Goal: Information Seeking & Learning: Learn about a topic

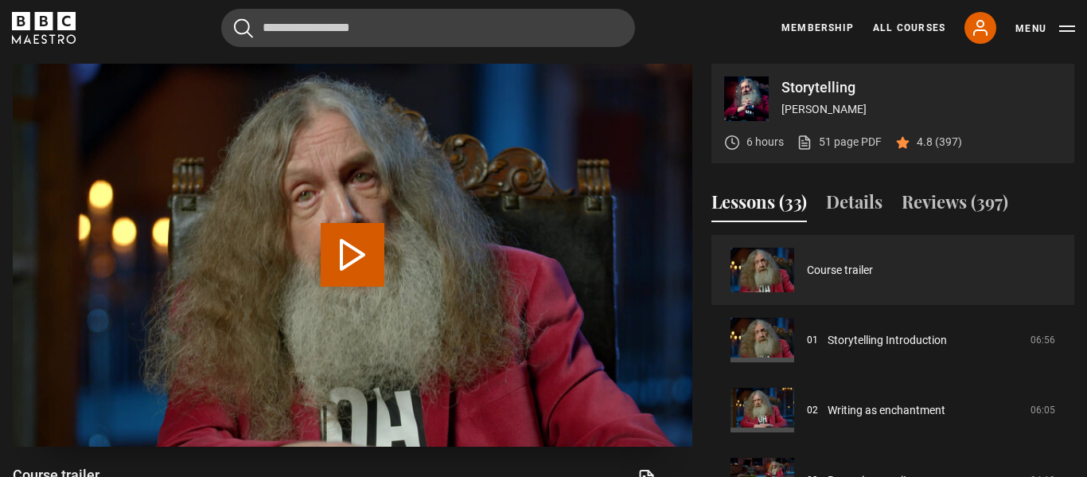
scroll to position [640, 0]
click at [343, 254] on button "Play Video" at bounding box center [353, 255] width 64 height 64
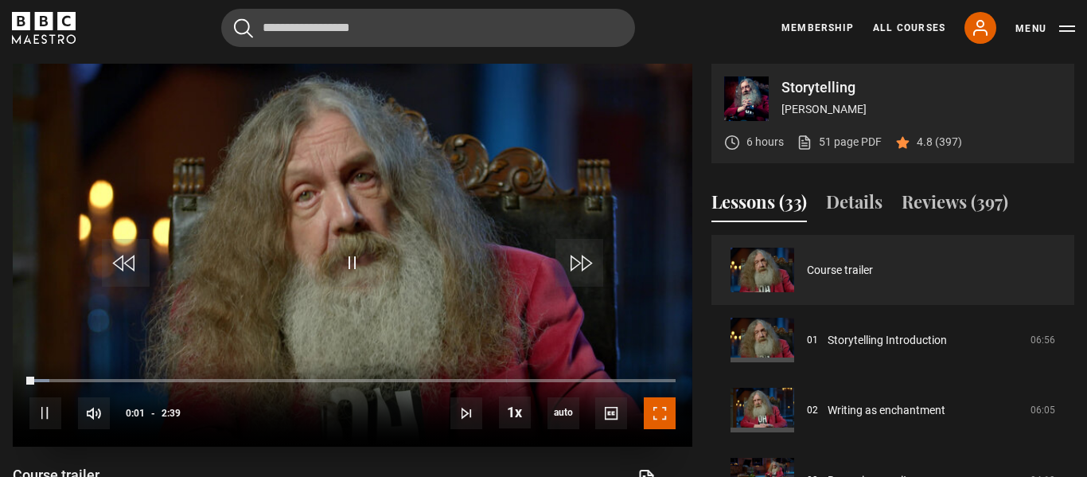
click at [655, 412] on span "Video Player" at bounding box center [660, 413] width 32 height 32
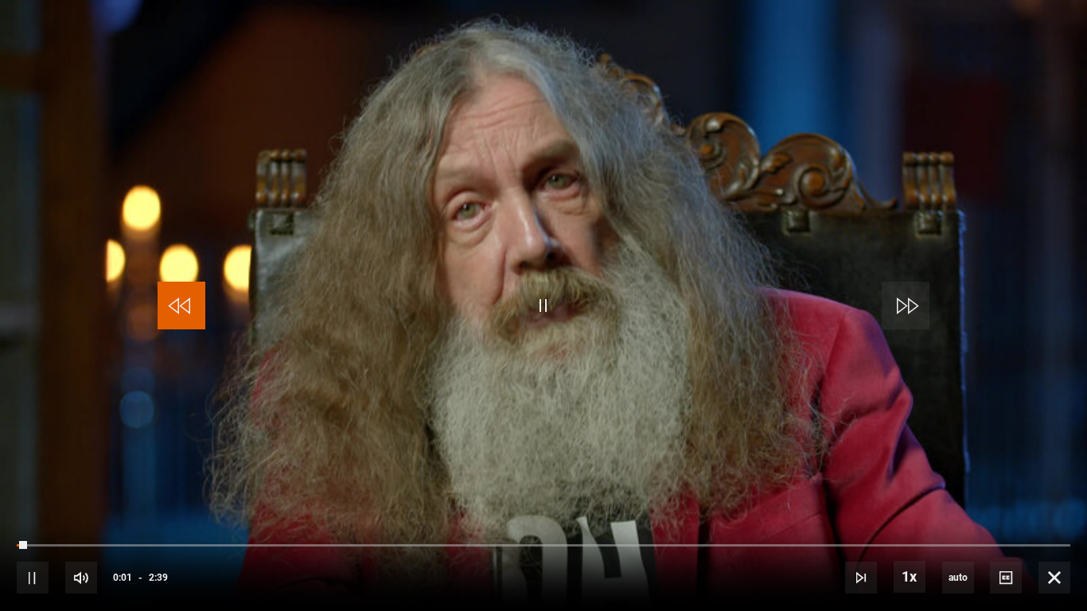
click at [187, 306] on span "Video Player" at bounding box center [182, 306] width 48 height 48
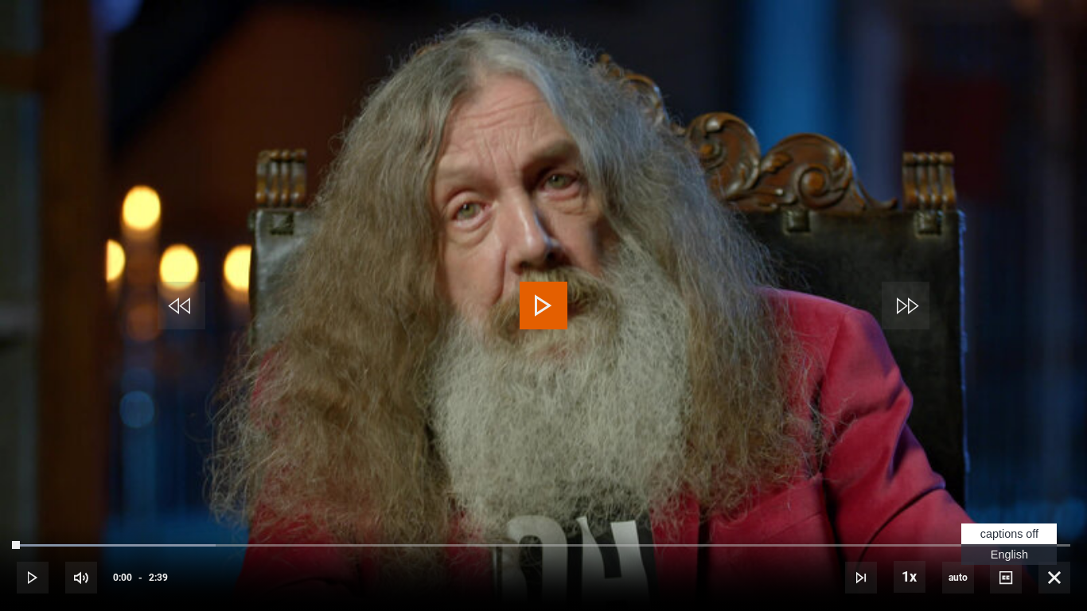
click at [1008, 476] on span "English Captions" at bounding box center [1009, 554] width 37 height 13
click at [541, 301] on span "Video Player" at bounding box center [544, 306] width 48 height 48
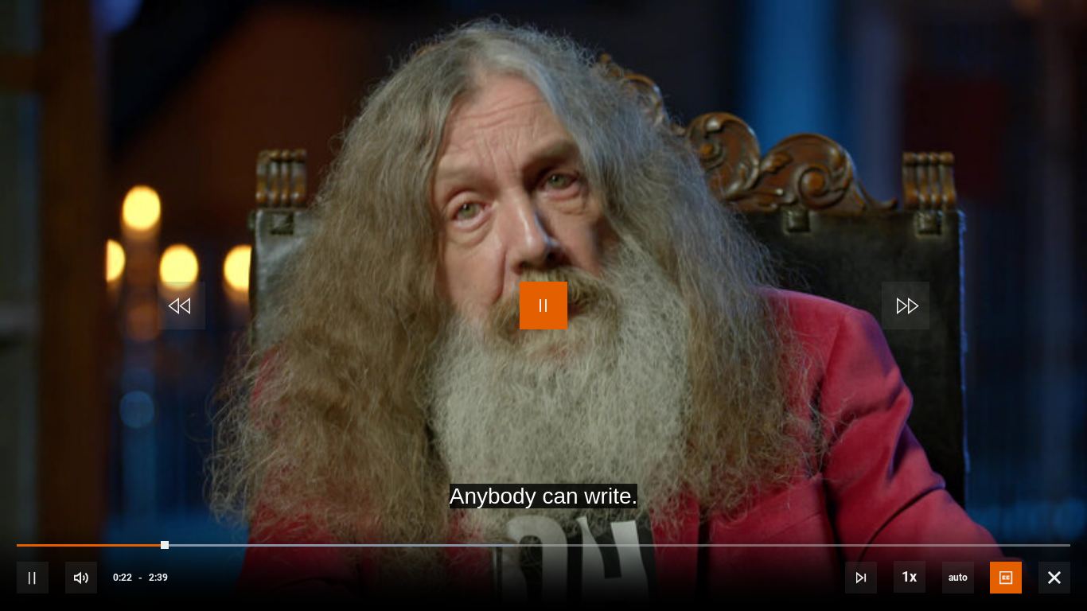
click at [536, 292] on span "Video Player" at bounding box center [544, 306] width 48 height 48
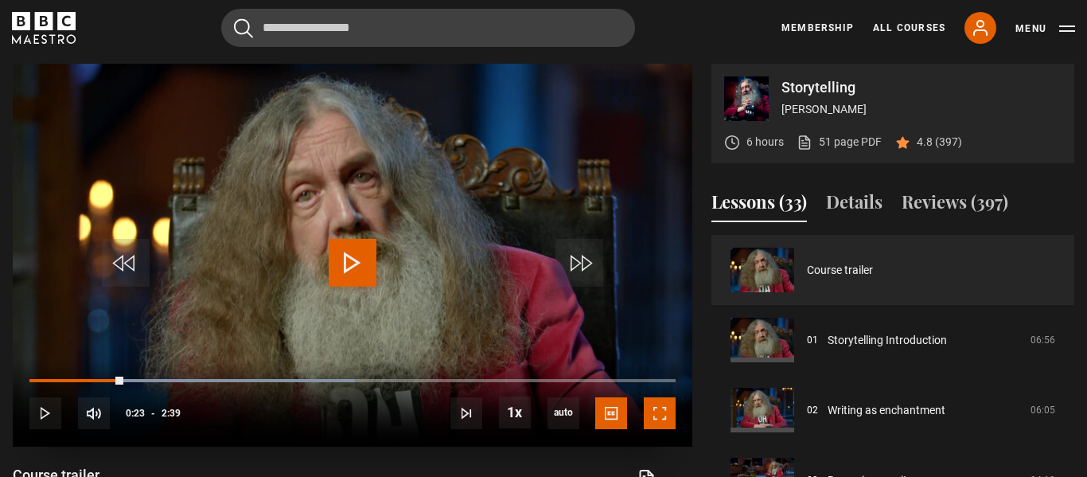
click at [659, 414] on span "Video Player" at bounding box center [660, 413] width 32 height 32
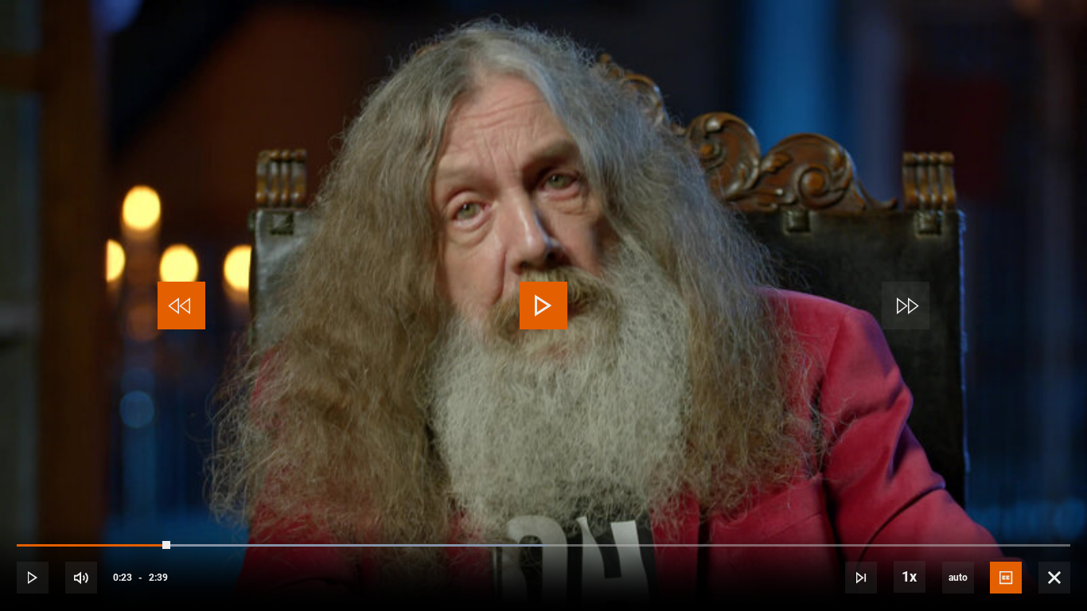
click at [191, 314] on span "Video Player" at bounding box center [182, 306] width 48 height 48
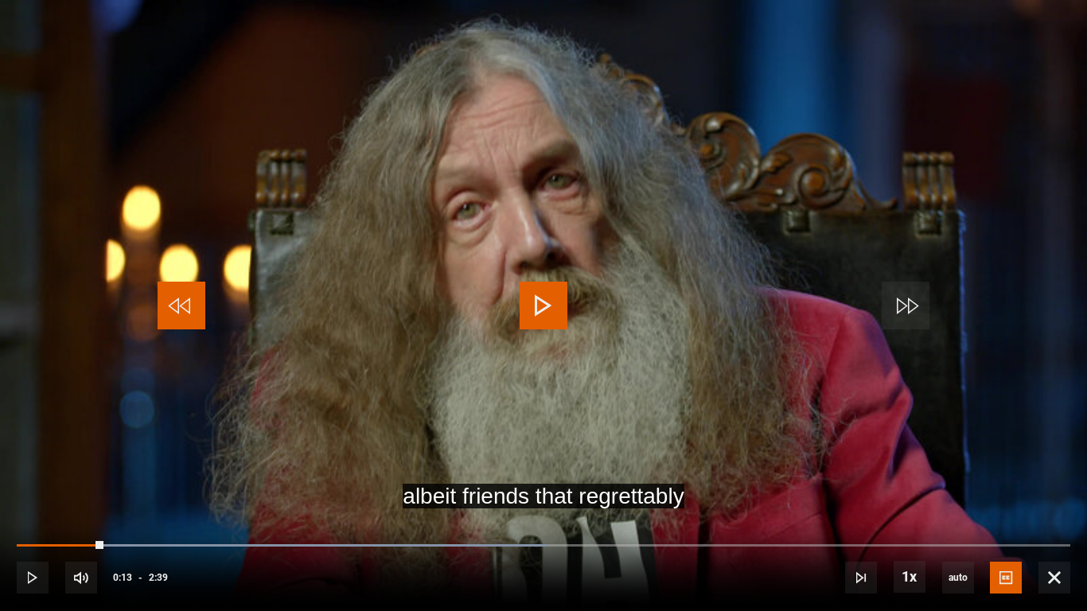
click at [191, 314] on span "Video Player" at bounding box center [182, 306] width 48 height 48
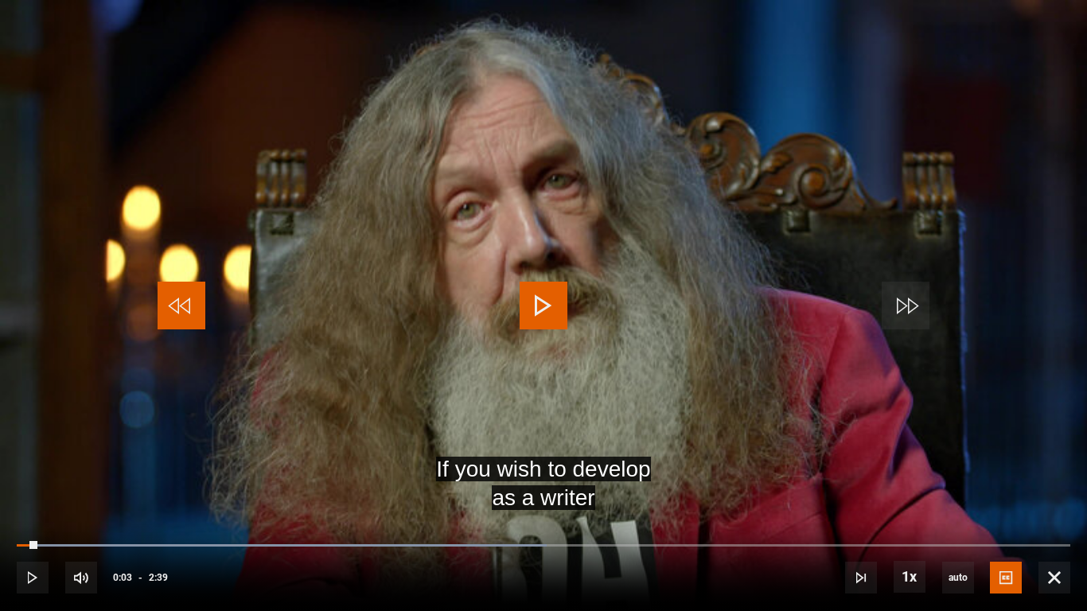
click at [191, 314] on span "Video Player" at bounding box center [182, 306] width 48 height 48
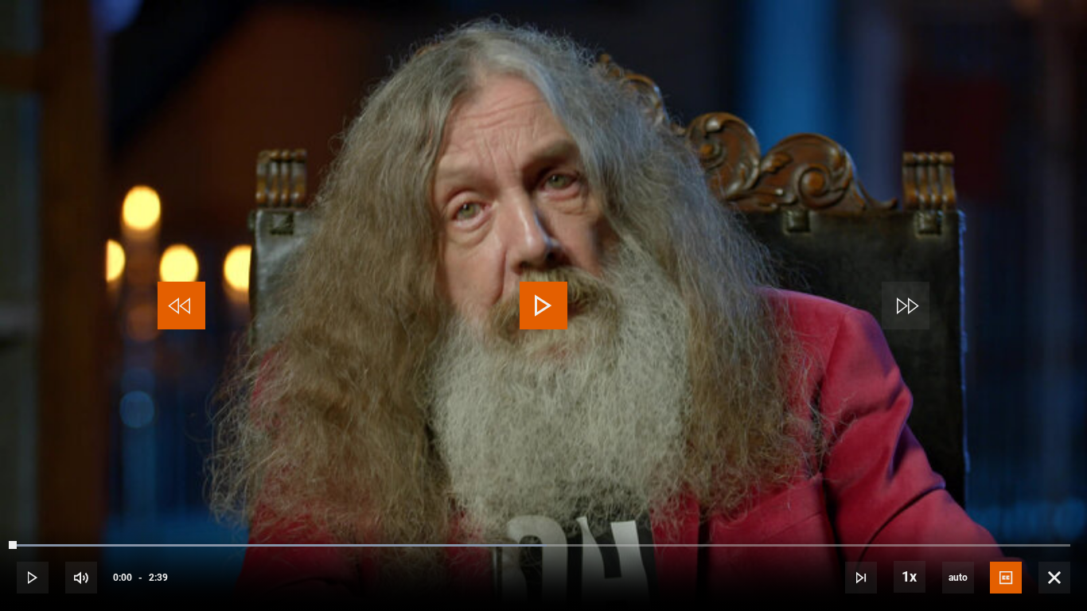
click at [191, 314] on span "Video Player" at bounding box center [182, 306] width 48 height 48
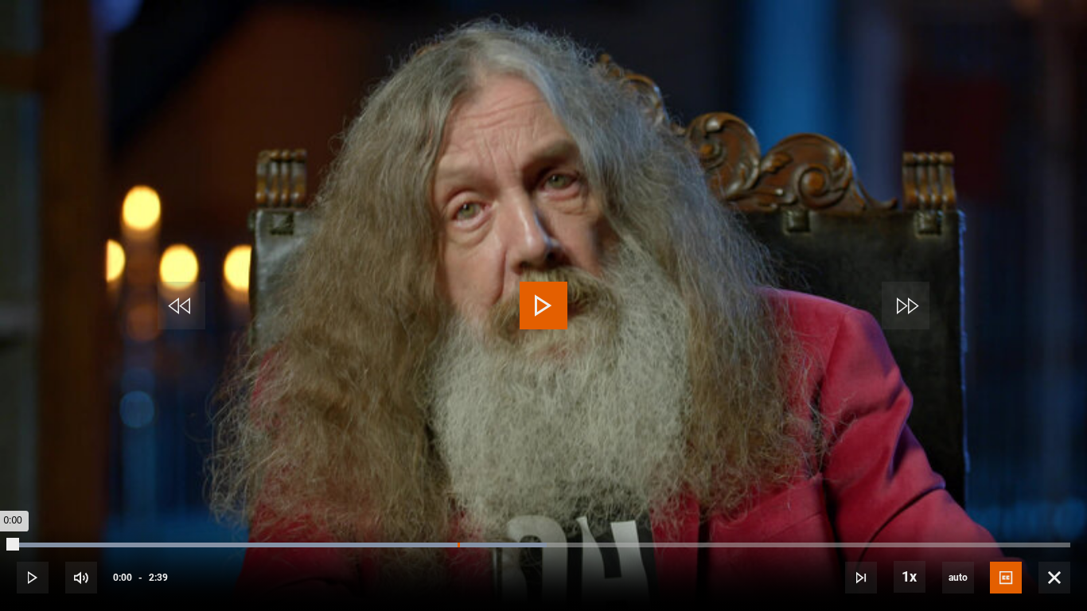
click at [541, 309] on span "Video Player" at bounding box center [544, 306] width 48 height 48
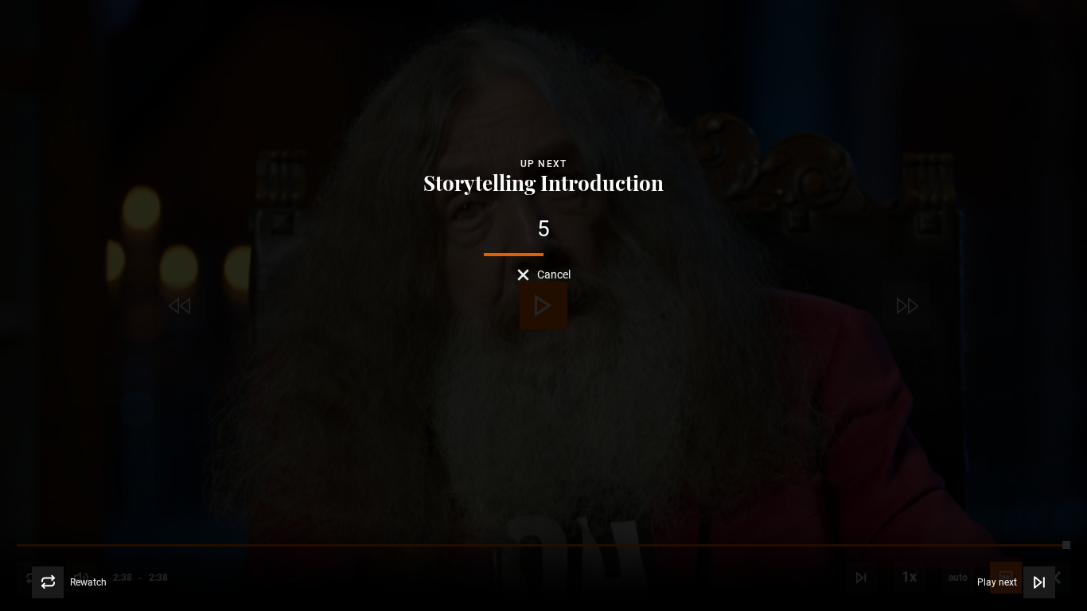
click at [537, 272] on span "Cancel" at bounding box center [553, 274] width 33 height 11
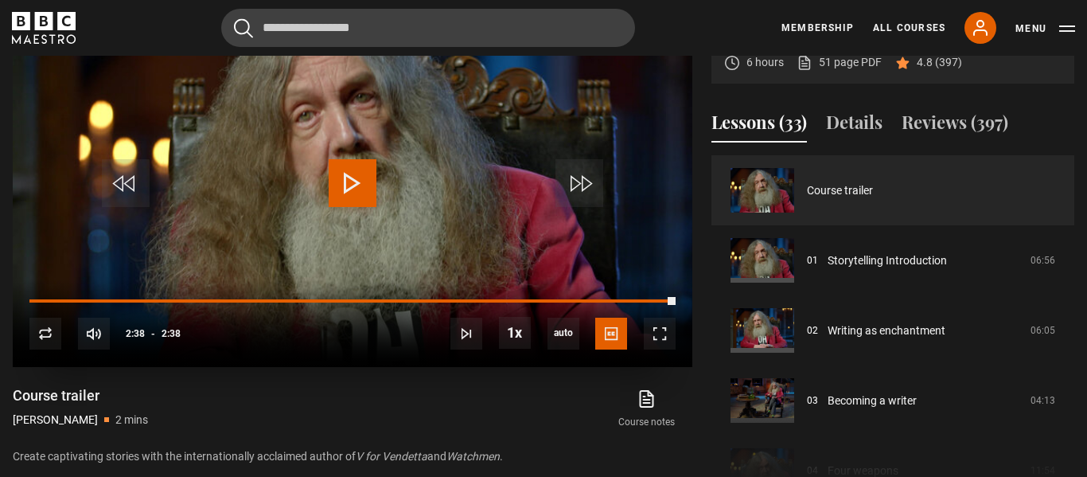
scroll to position [721, 0]
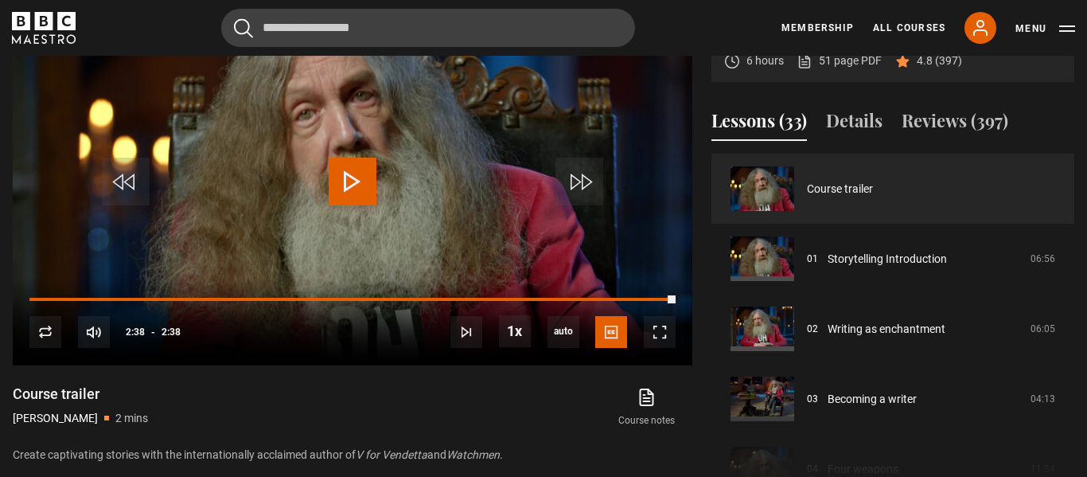
click at [59, 392] on h1 "Course trailer" at bounding box center [80, 393] width 135 height 19
copy div "Course trailer"
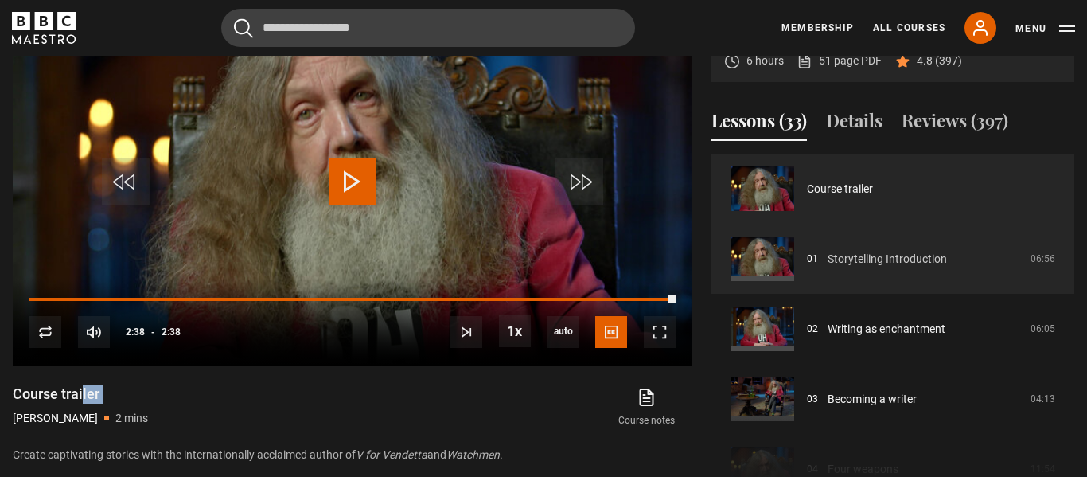
click at [874, 253] on link "Storytelling Introduction" at bounding box center [887, 259] width 119 height 17
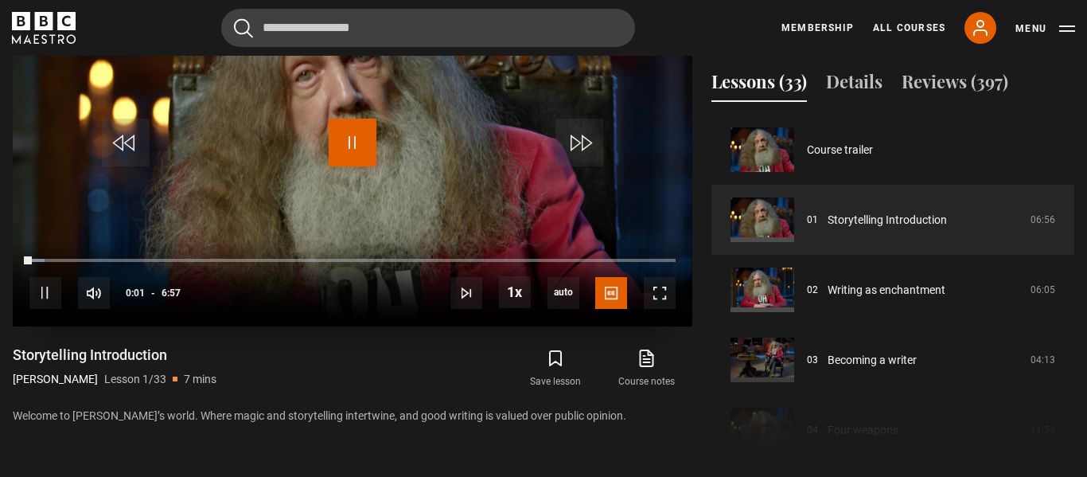
click at [354, 147] on span "Video Player" at bounding box center [353, 143] width 48 height 48
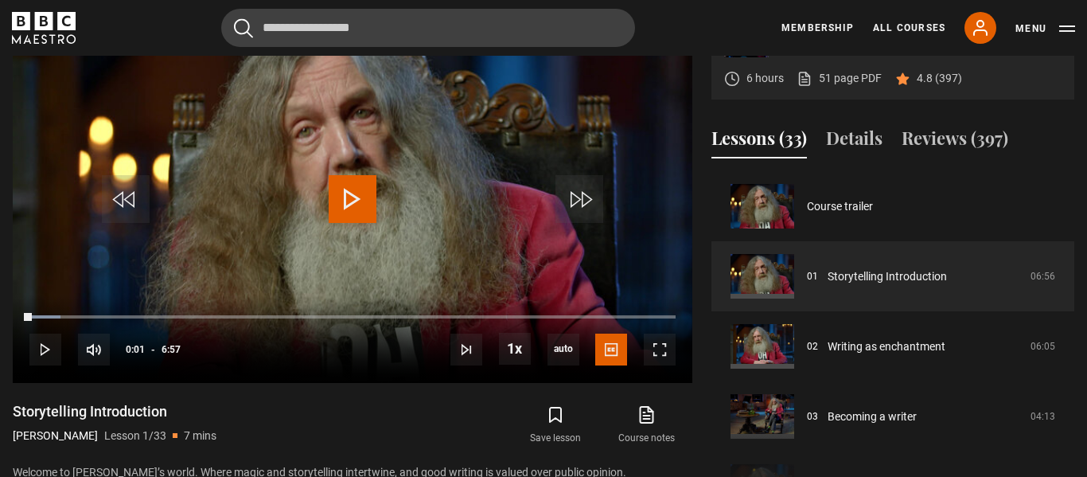
click at [123, 412] on h1 "Storytelling Introduction" at bounding box center [115, 411] width 204 height 19
copy div "Storytelling Introduction"
click at [653, 349] on span "Video Player" at bounding box center [660, 350] width 32 height 32
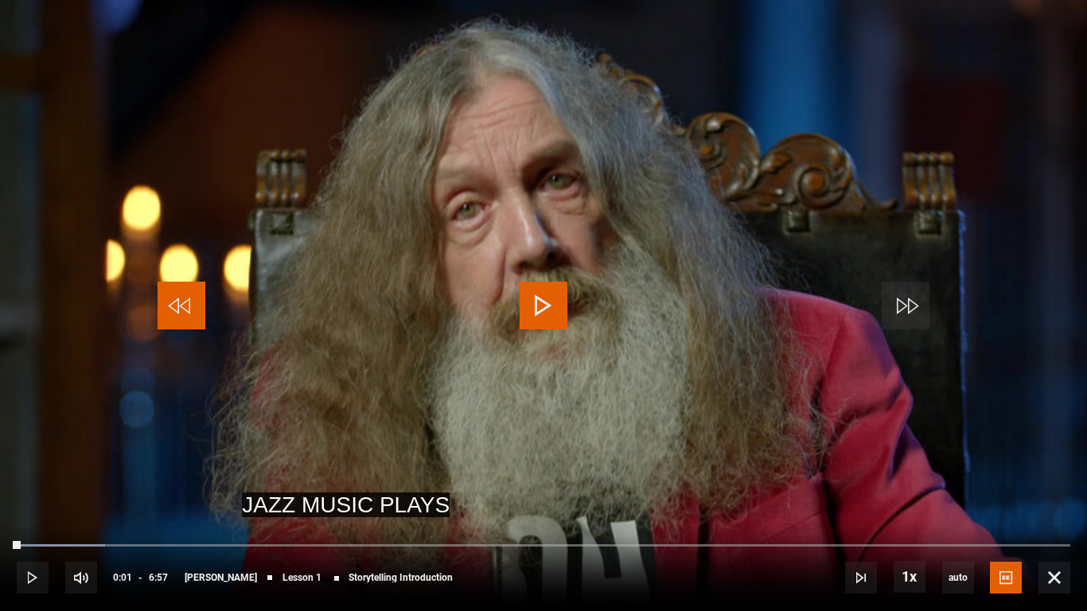
click at [174, 313] on span "Video Player" at bounding box center [182, 306] width 48 height 48
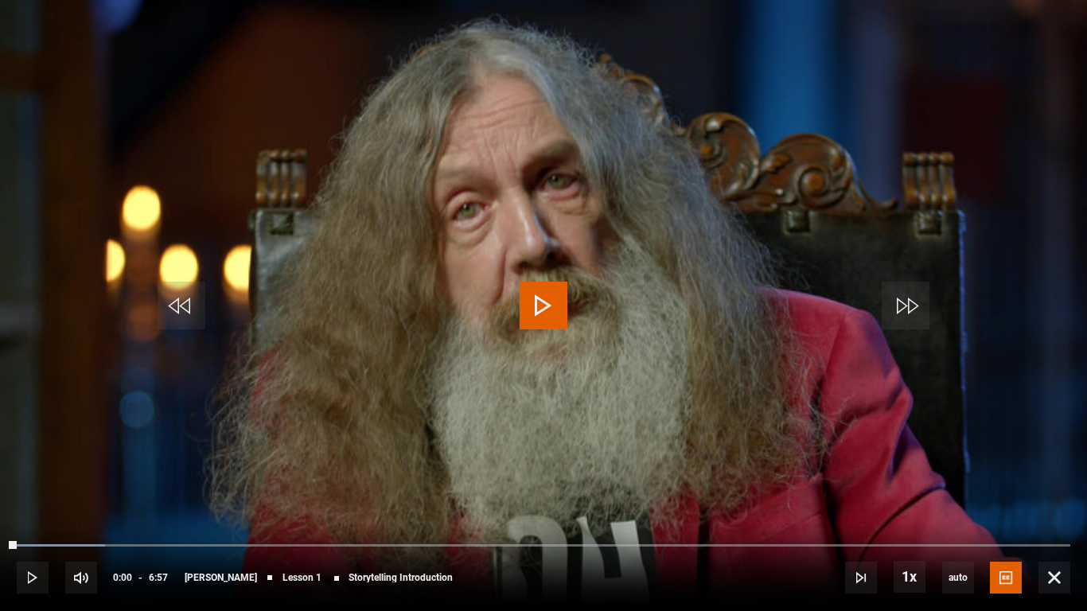
click at [547, 305] on span "Video Player" at bounding box center [544, 306] width 48 height 48
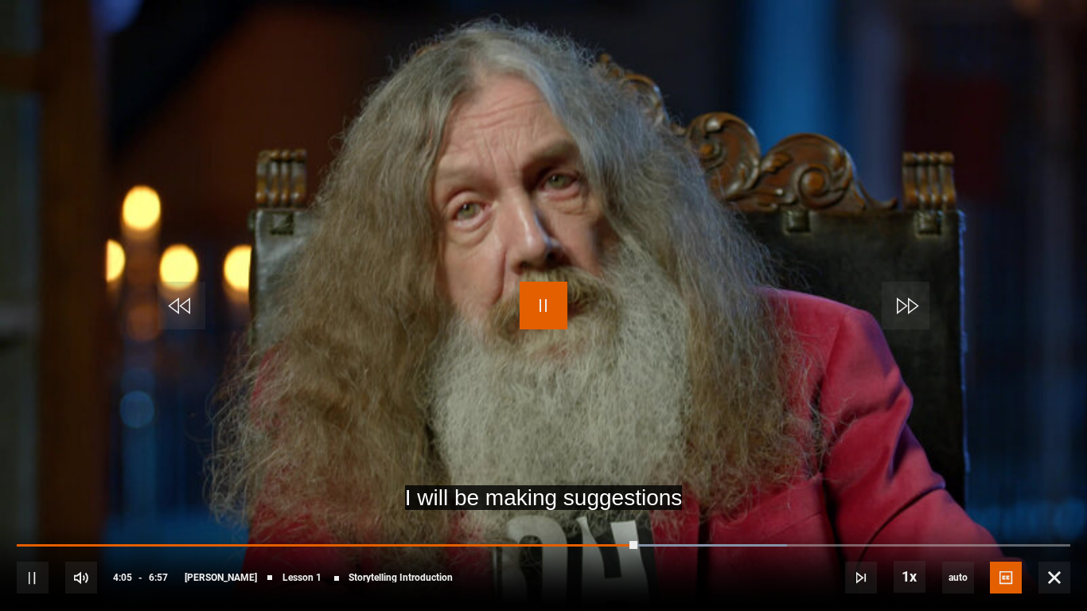
click at [544, 309] on span "Video Player" at bounding box center [544, 306] width 48 height 48
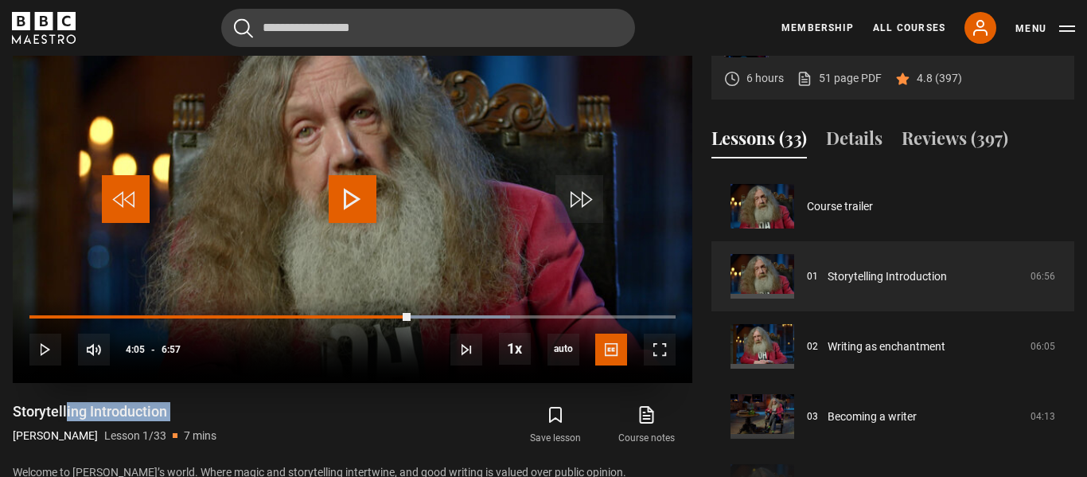
click at [109, 204] on span "Video Player" at bounding box center [126, 199] width 48 height 48
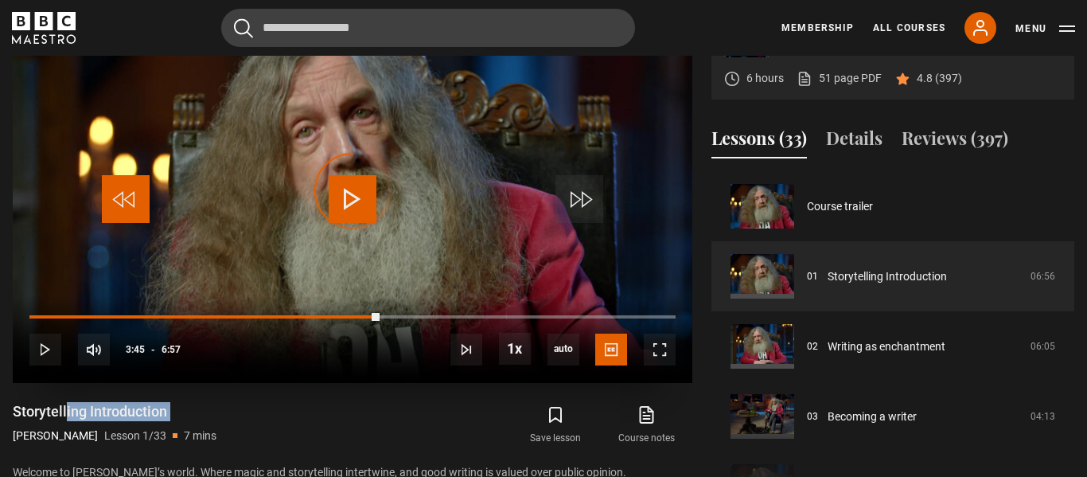
click at [109, 204] on span "Video Player" at bounding box center [126, 199] width 48 height 48
click at [119, 202] on span "Video Player" at bounding box center [126, 199] width 48 height 48
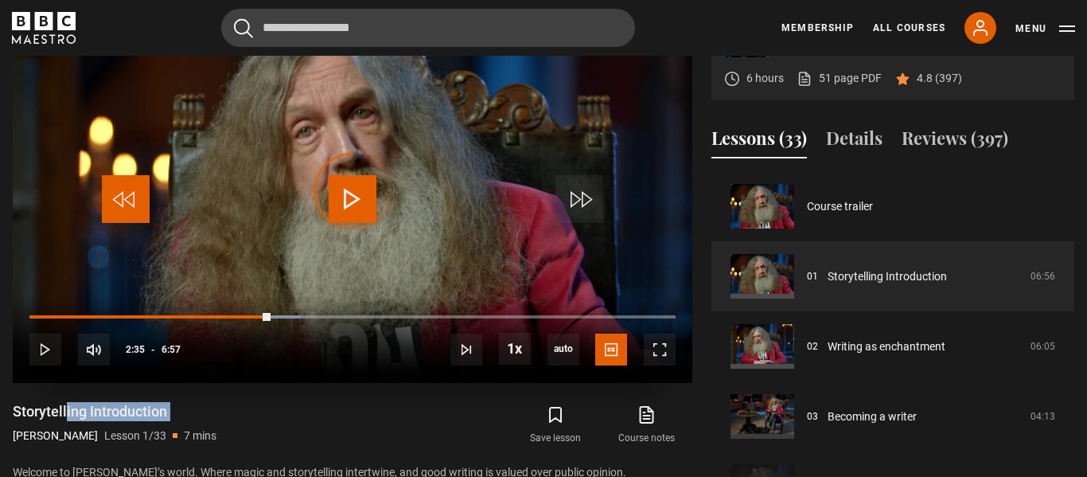
click at [119, 202] on span "Video Player" at bounding box center [126, 199] width 48 height 48
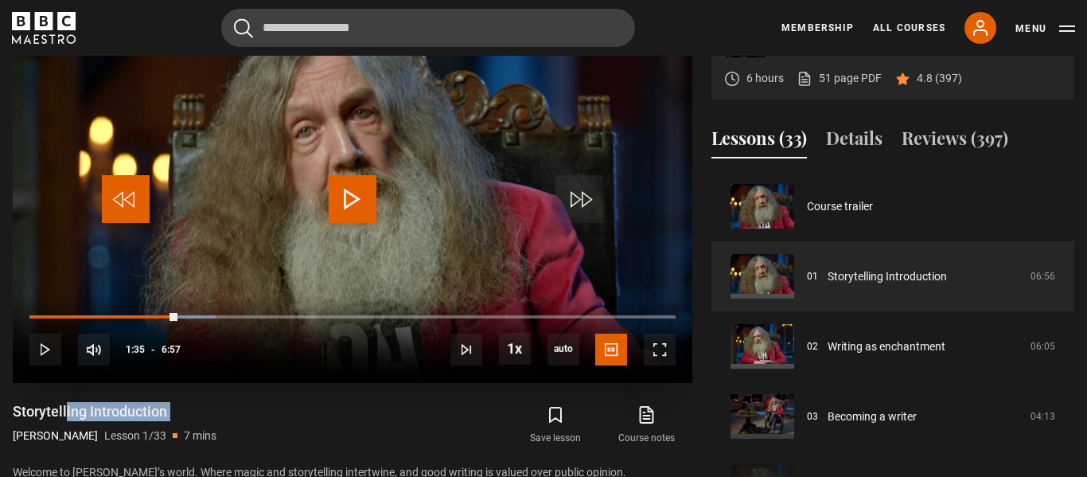
click at [119, 202] on span "Video Player" at bounding box center [126, 199] width 48 height 48
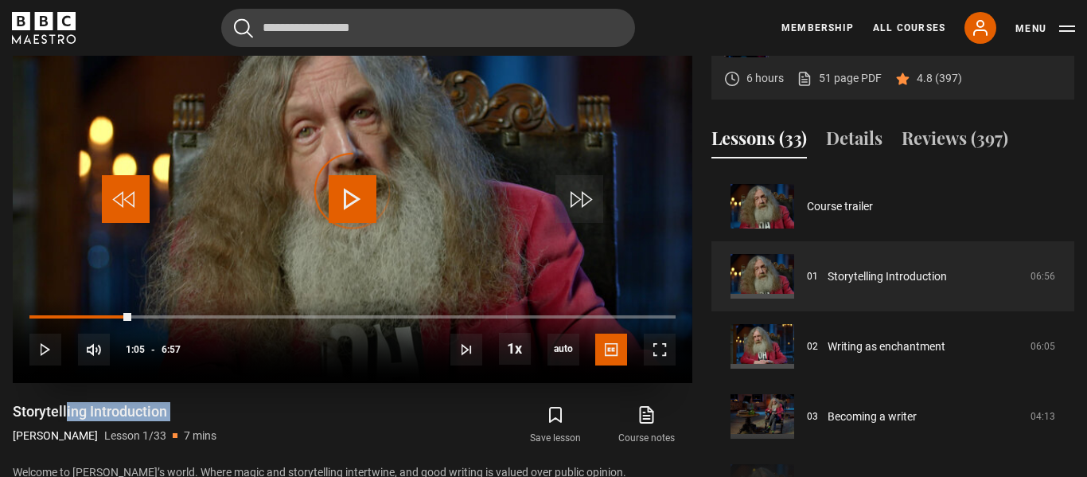
click at [119, 202] on span "Video Player" at bounding box center [126, 199] width 48 height 48
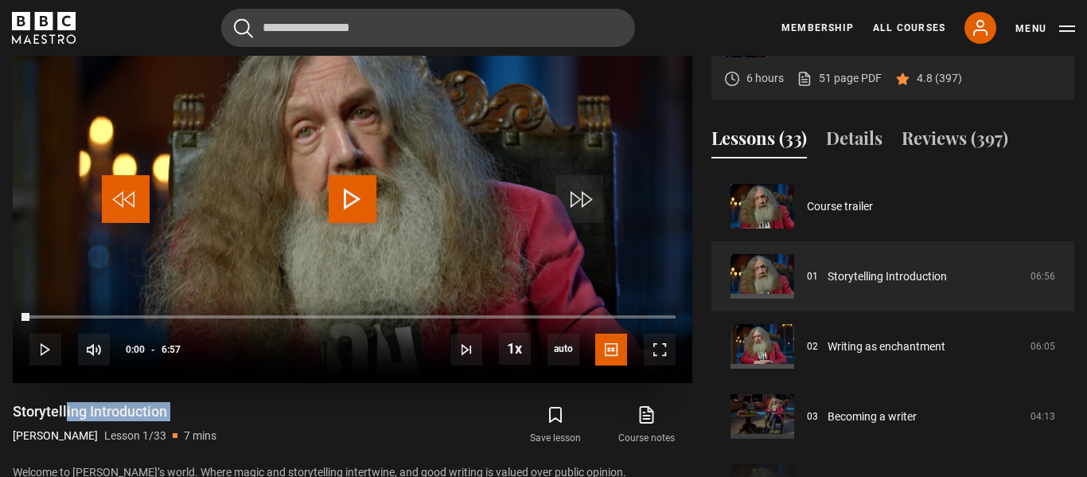
click at [119, 202] on span "Video Player" at bounding box center [126, 199] width 48 height 48
click at [150, 409] on h1 "Storytelling Introduction" at bounding box center [115, 411] width 204 height 19
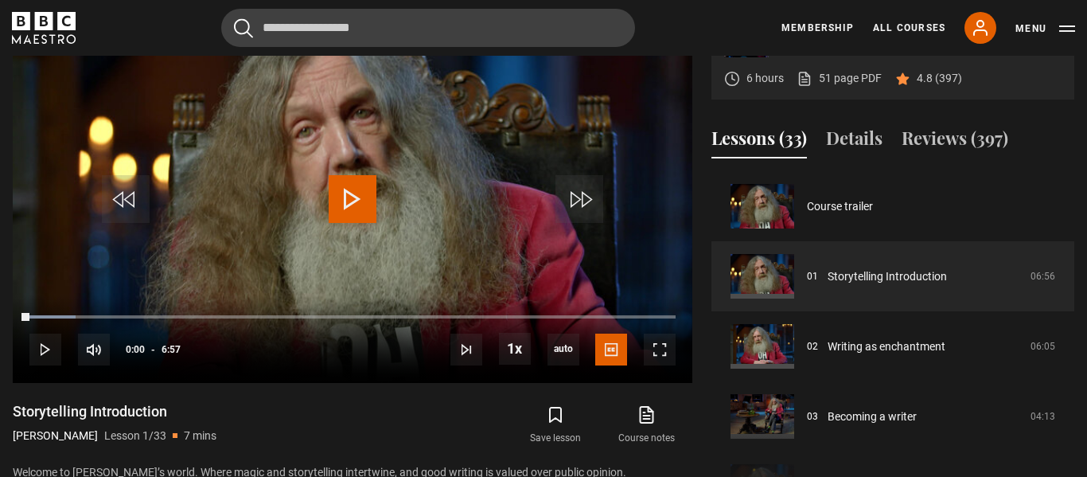
click at [150, 409] on h1 "Storytelling Introduction" at bounding box center [115, 411] width 204 height 19
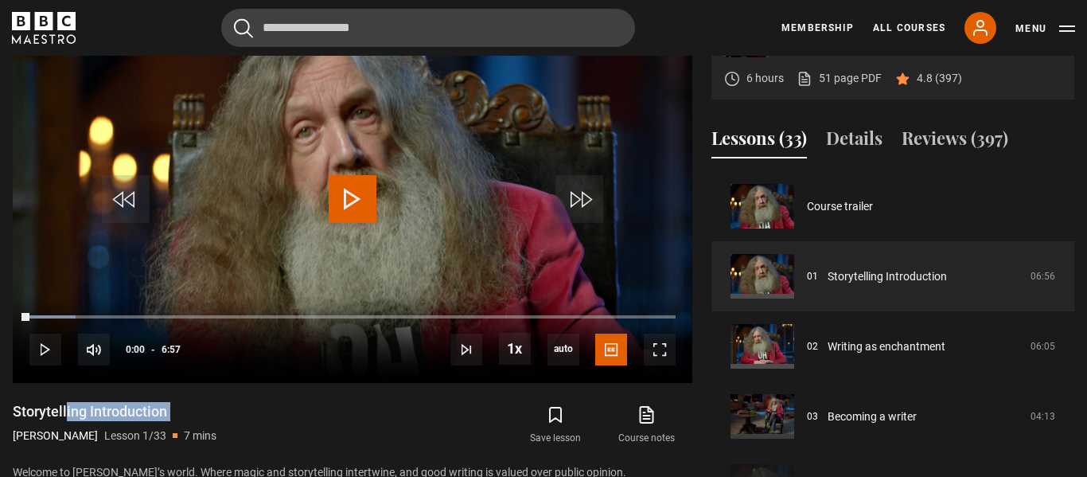
click at [223, 414] on div "Storytelling Introduction Alan Moore Lesson 1/33 7 mins" at bounding box center [184, 425] width 343 height 46
click at [657, 346] on span "Video Player" at bounding box center [660, 350] width 32 height 32
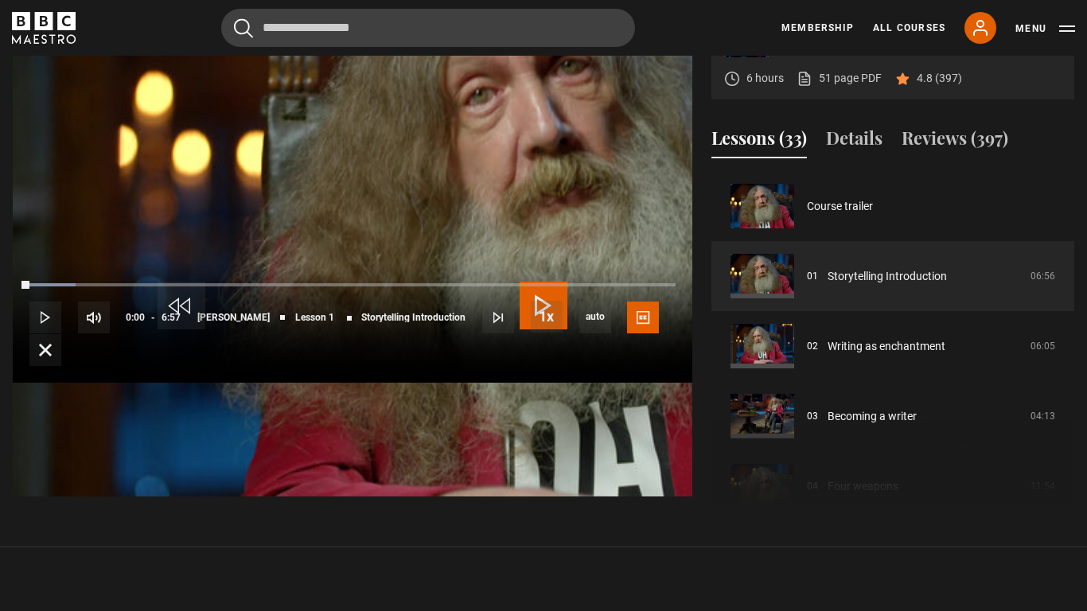
click at [549, 306] on span "Video Player" at bounding box center [544, 306] width 48 height 48
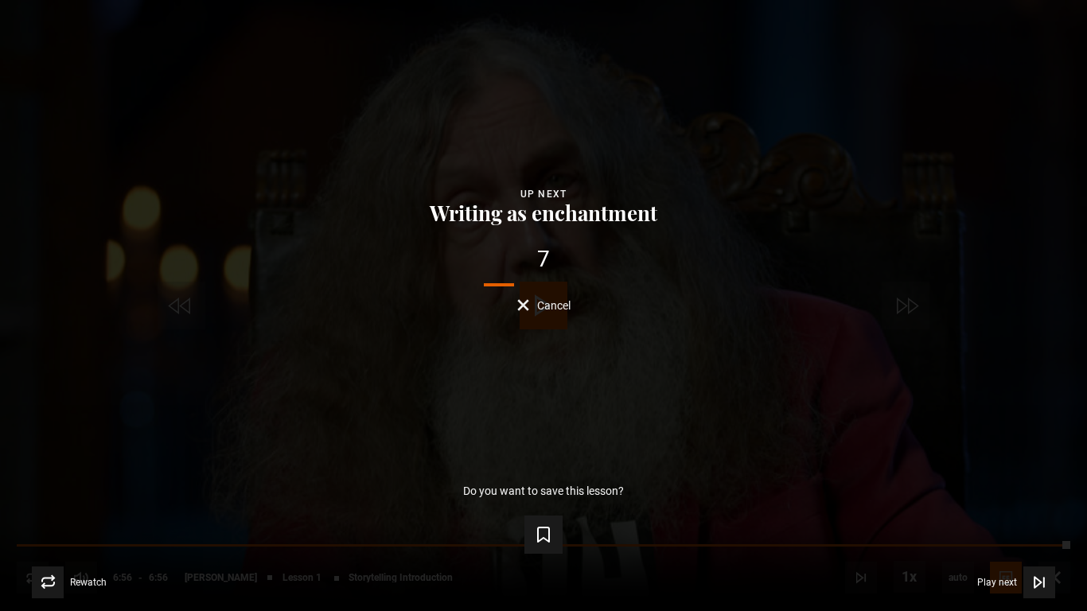
click at [530, 301] on button "Cancel" at bounding box center [543, 305] width 53 height 12
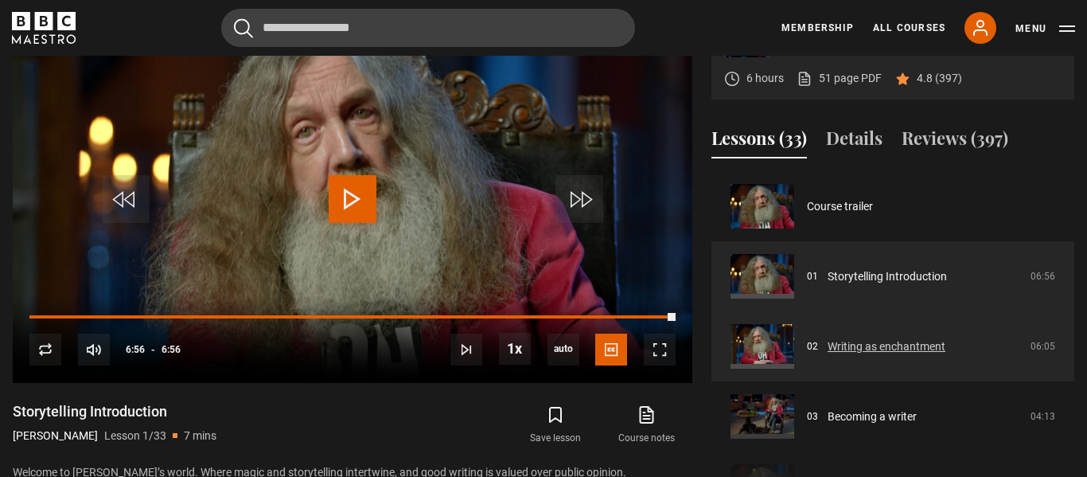
click at [872, 338] on link "Writing as enchantment" at bounding box center [887, 346] width 118 height 17
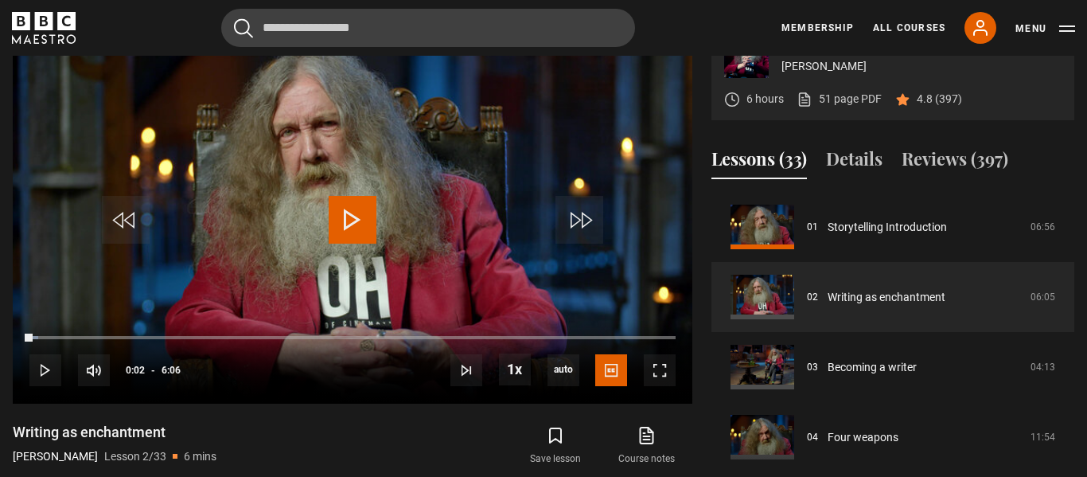
click at [92, 431] on h1 "Writing as enchantment" at bounding box center [115, 432] width 204 height 19
copy div "Writing as enchantment"
click at [230, 436] on div "Writing as enchantment Alan Moore Lesson 2/33 6 mins" at bounding box center [184, 446] width 343 height 46
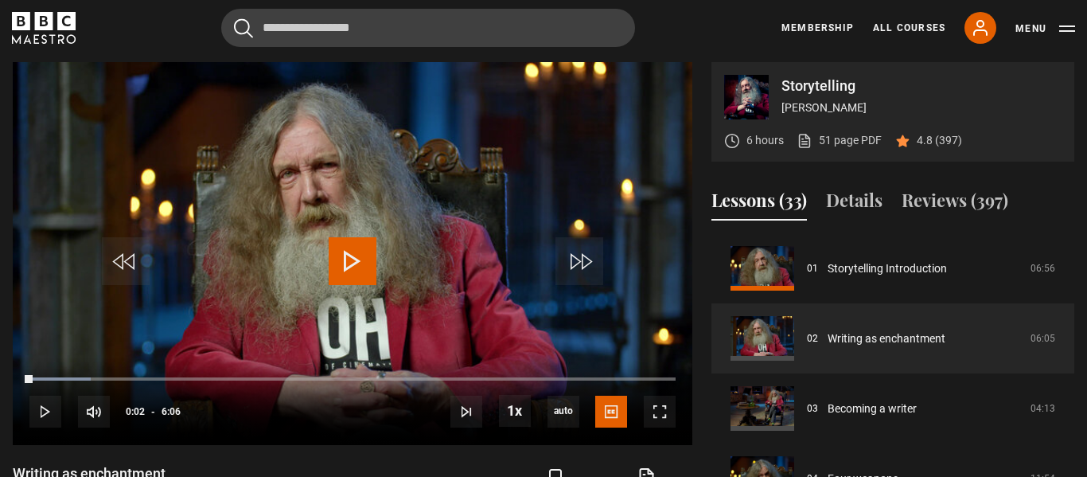
scroll to position [641, 0]
click at [131, 259] on span "Video Player" at bounding box center [126, 262] width 48 height 48
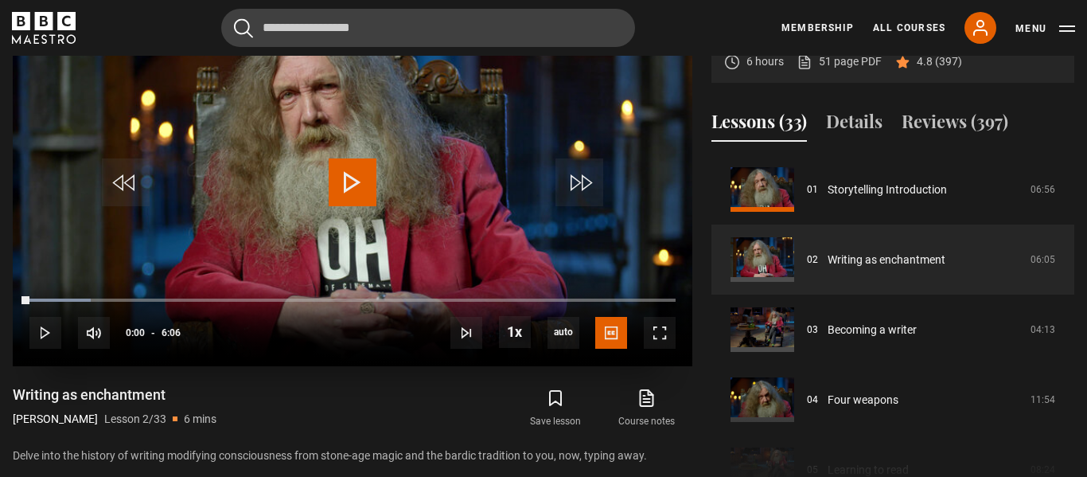
scroll to position [725, 0]
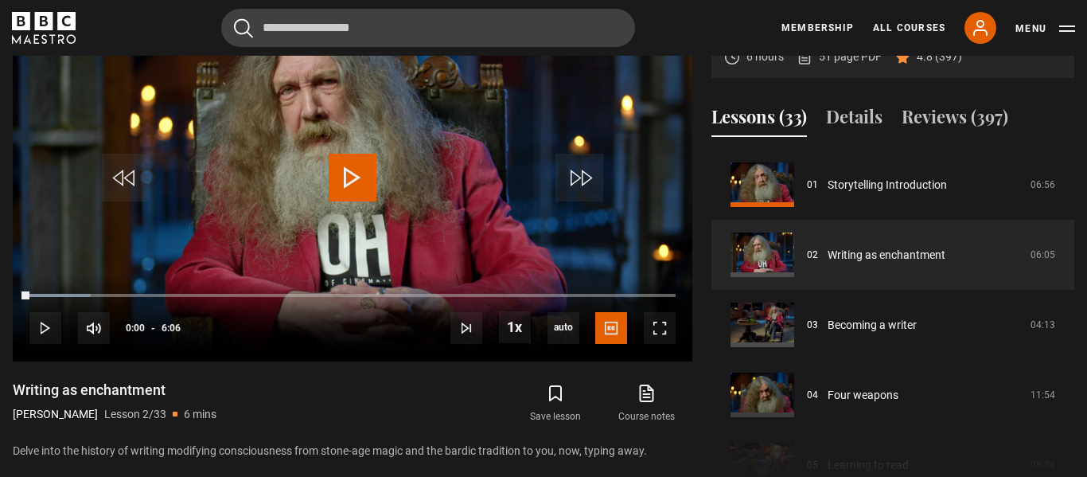
click at [104, 389] on h1 "Writing as enchantment" at bounding box center [115, 389] width 204 height 19
copy div "Writing as enchantment"
click at [435, 402] on div "Save lesson Course notes opens in new tab" at bounding box center [532, 403] width 321 height 46
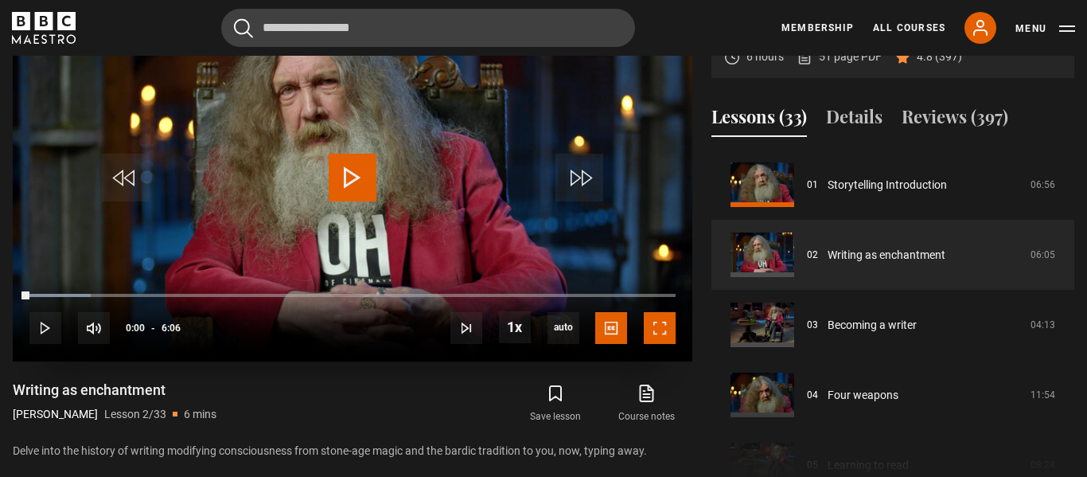
click at [658, 331] on span "Video Player" at bounding box center [660, 328] width 32 height 32
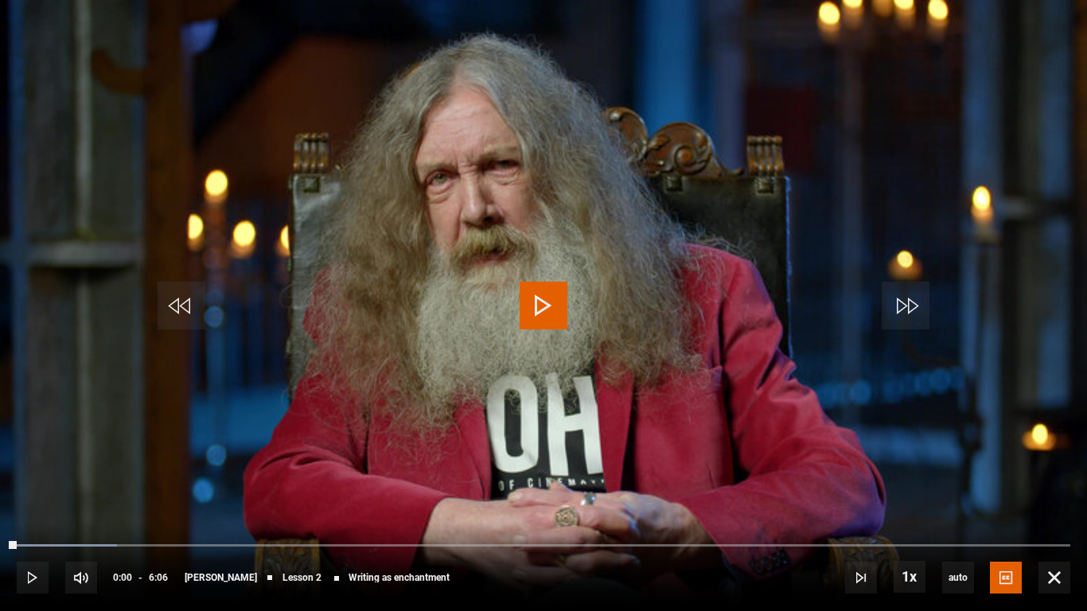
click at [545, 309] on span "Video Player" at bounding box center [544, 306] width 48 height 48
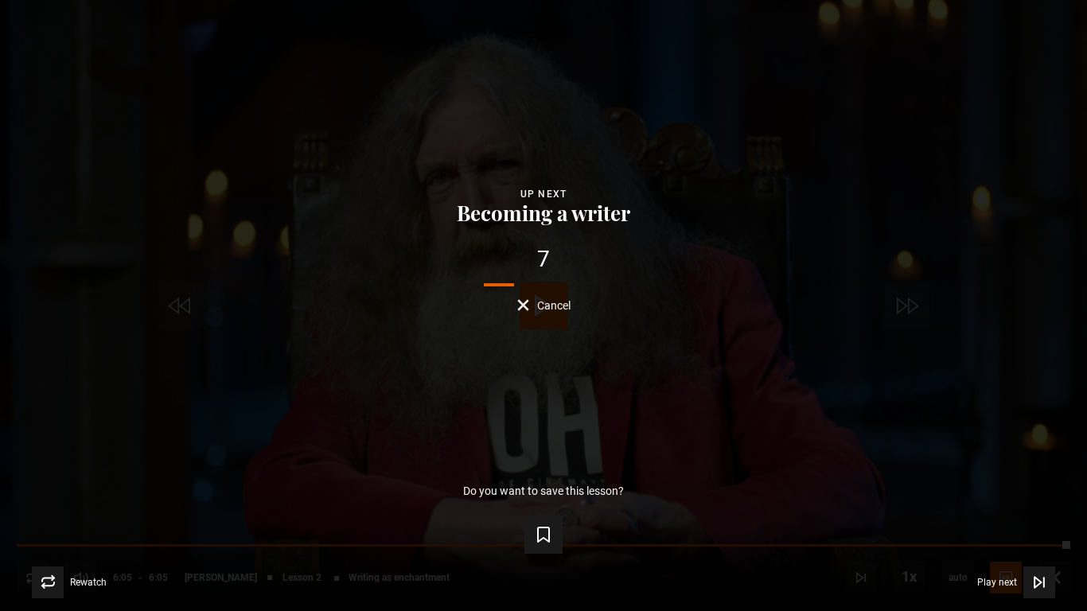
click at [533, 307] on button "Cancel" at bounding box center [543, 305] width 53 height 12
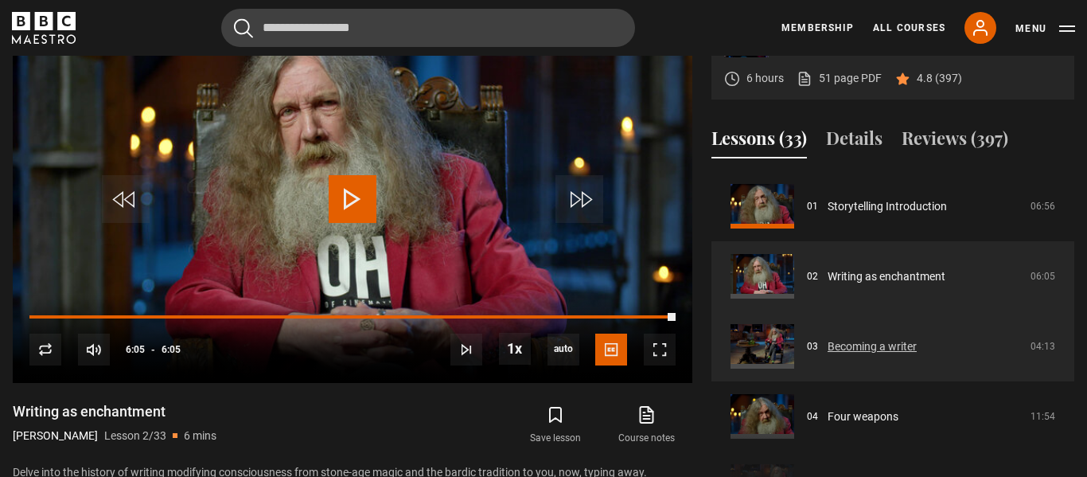
click at [850, 343] on link "Becoming a writer" at bounding box center [872, 346] width 89 height 17
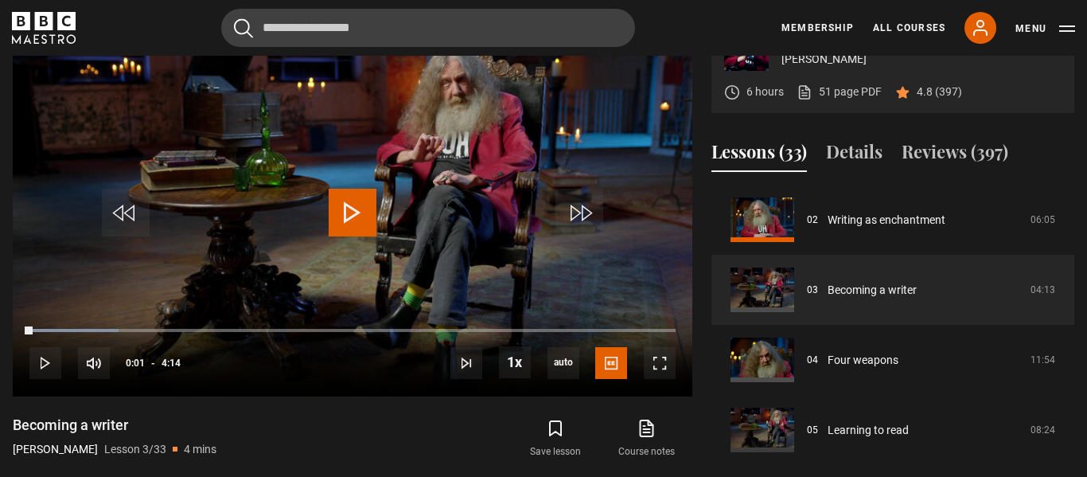
scroll to position [691, 0]
click at [75, 422] on h1 "Becoming a writer" at bounding box center [115, 424] width 204 height 19
copy div "Becoming a writer"
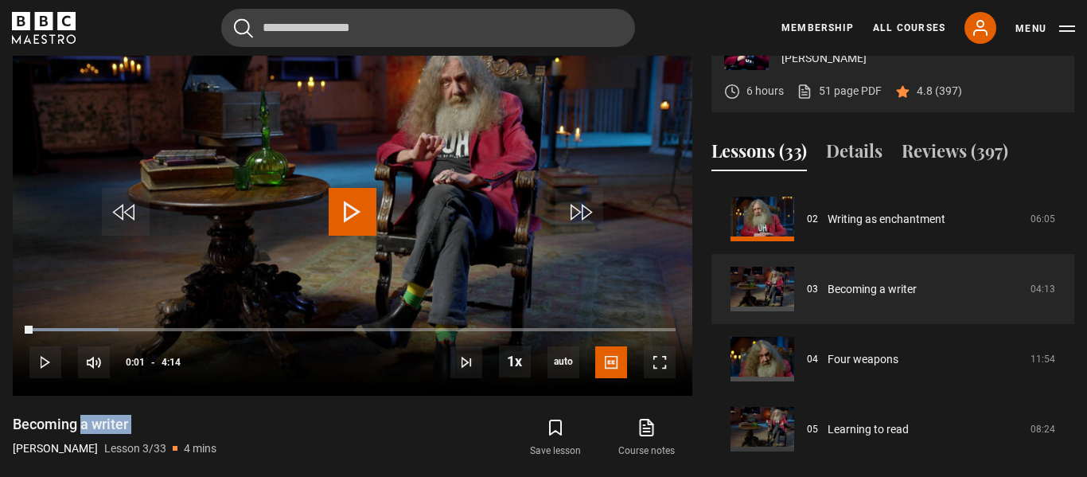
click at [290, 428] on div "Becoming a writer Alan Moore Lesson 3/33 4 mins" at bounding box center [184, 438] width 343 height 46
click at [658, 362] on span "Video Player" at bounding box center [660, 362] width 32 height 32
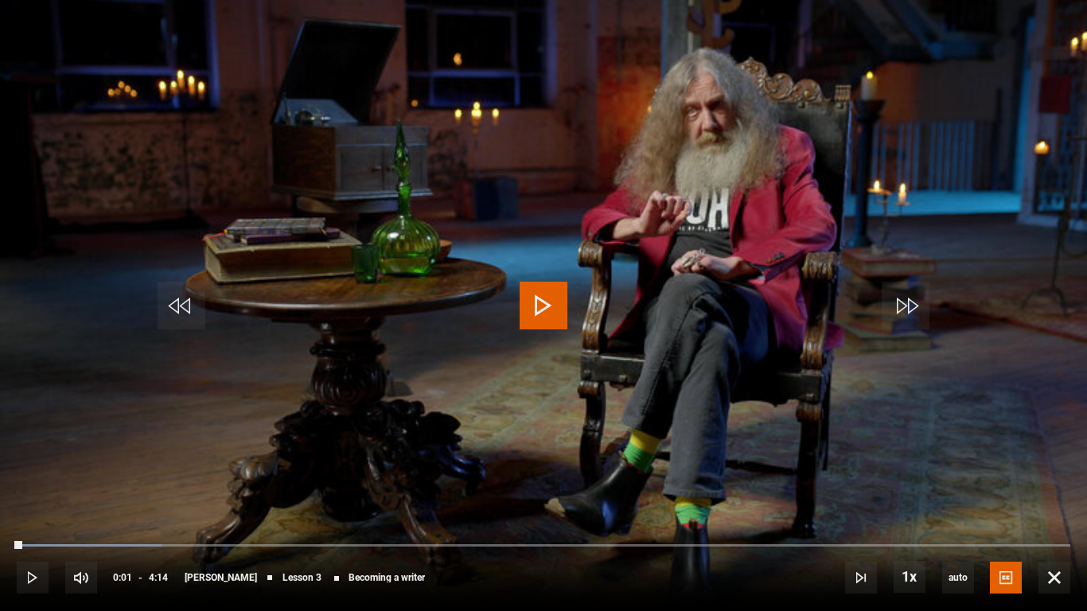
click at [543, 304] on span "Video Player" at bounding box center [544, 306] width 48 height 48
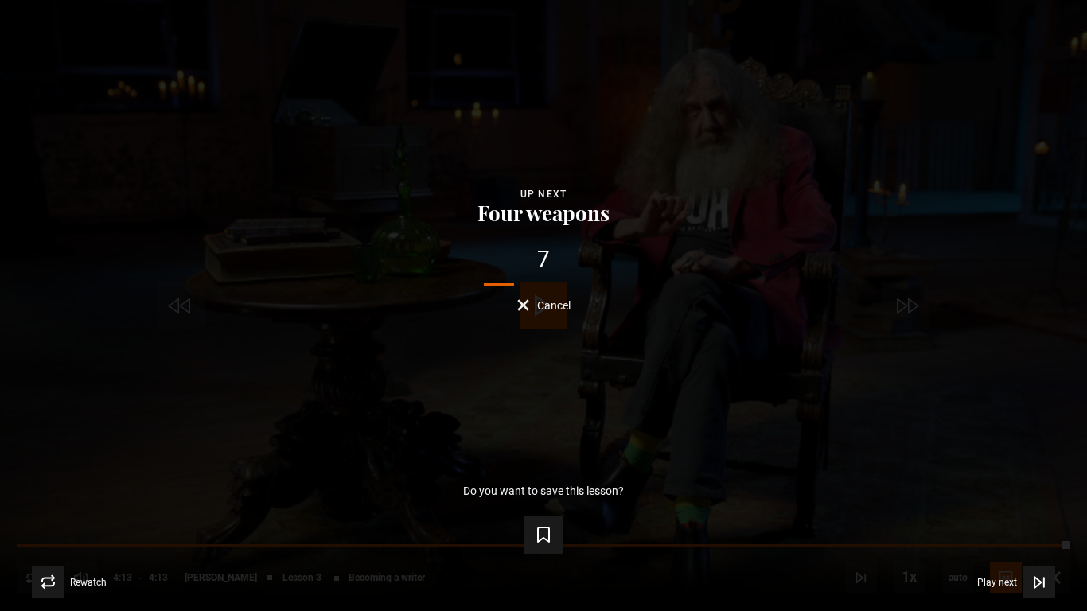
click at [540, 306] on span "Cancel" at bounding box center [553, 305] width 33 height 11
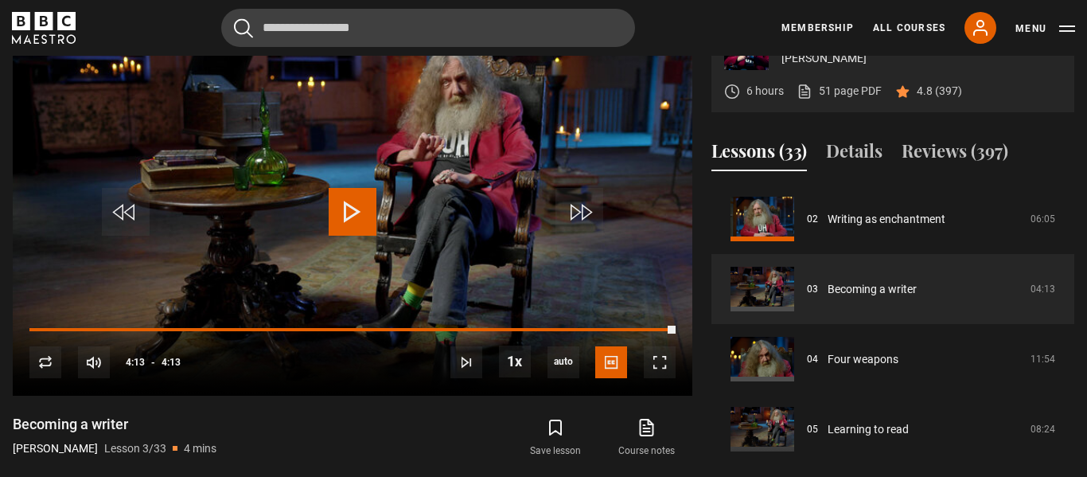
click at [103, 421] on h1 "Becoming a writer" at bounding box center [115, 424] width 204 height 19
copy div "Becoming a writer"
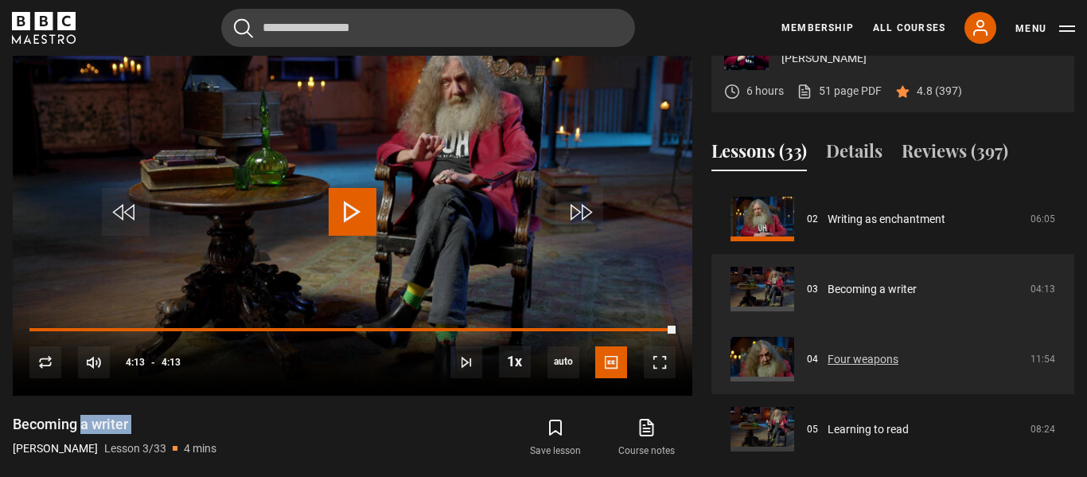
click at [885, 352] on link "Four weapons" at bounding box center [863, 359] width 71 height 17
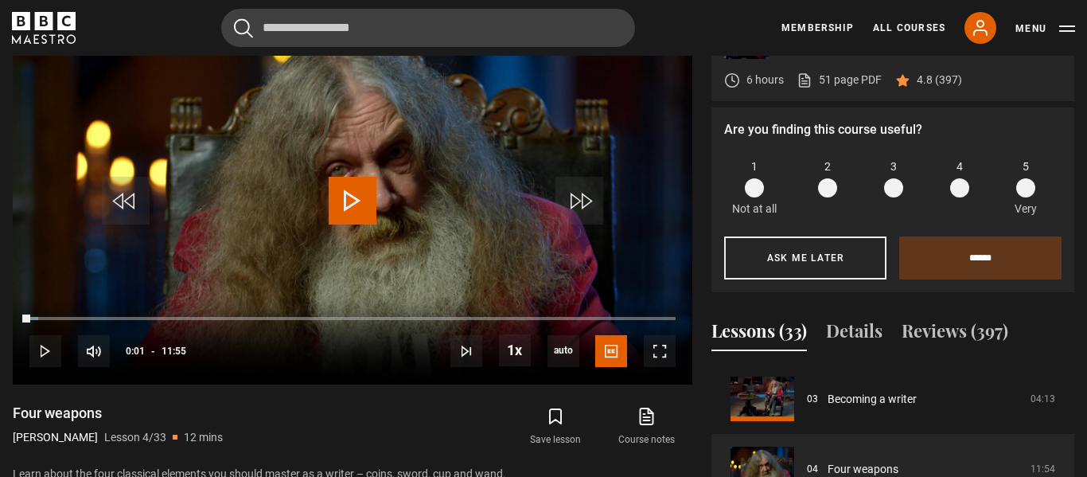
click at [39, 414] on h1 "Four weapons" at bounding box center [118, 413] width 210 height 19
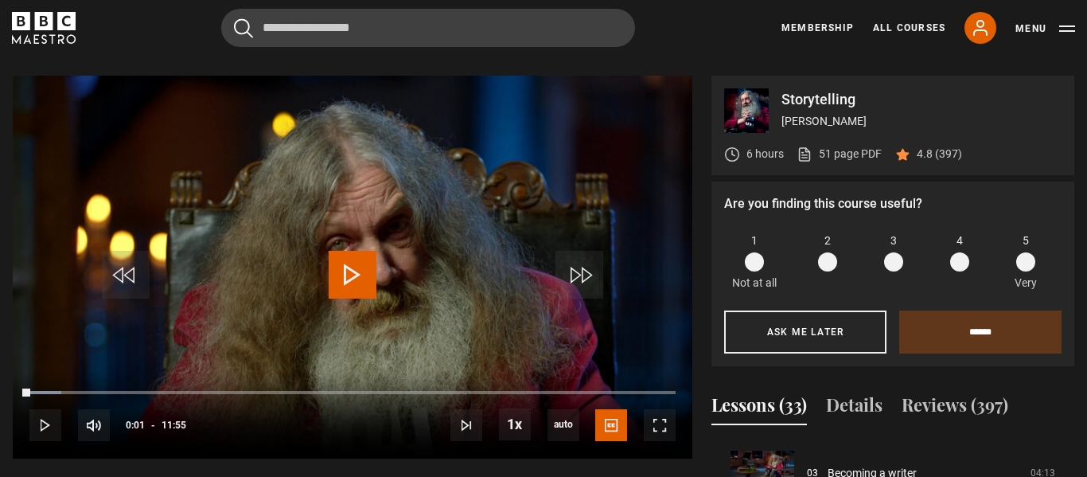
scroll to position [634, 0]
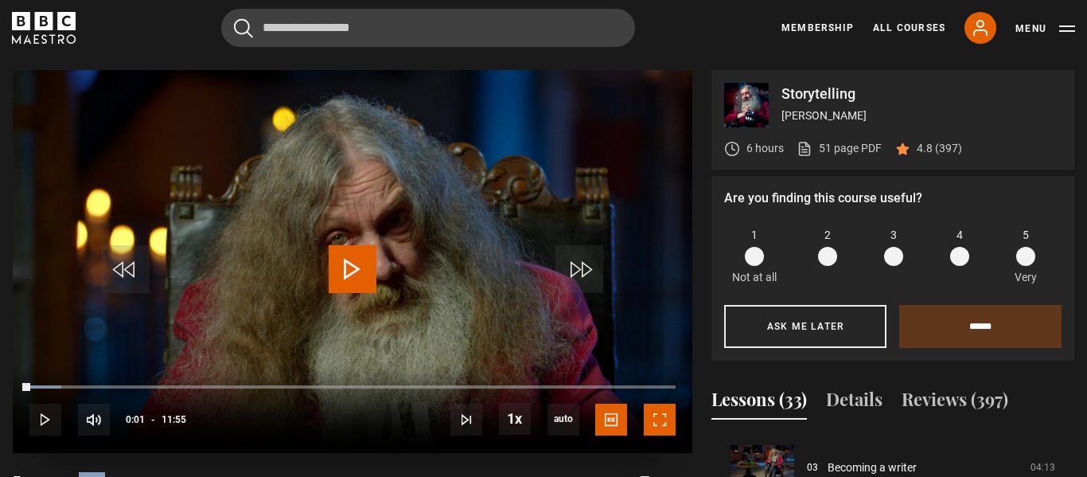
click at [663, 415] on span "Video Player" at bounding box center [660, 420] width 32 height 32
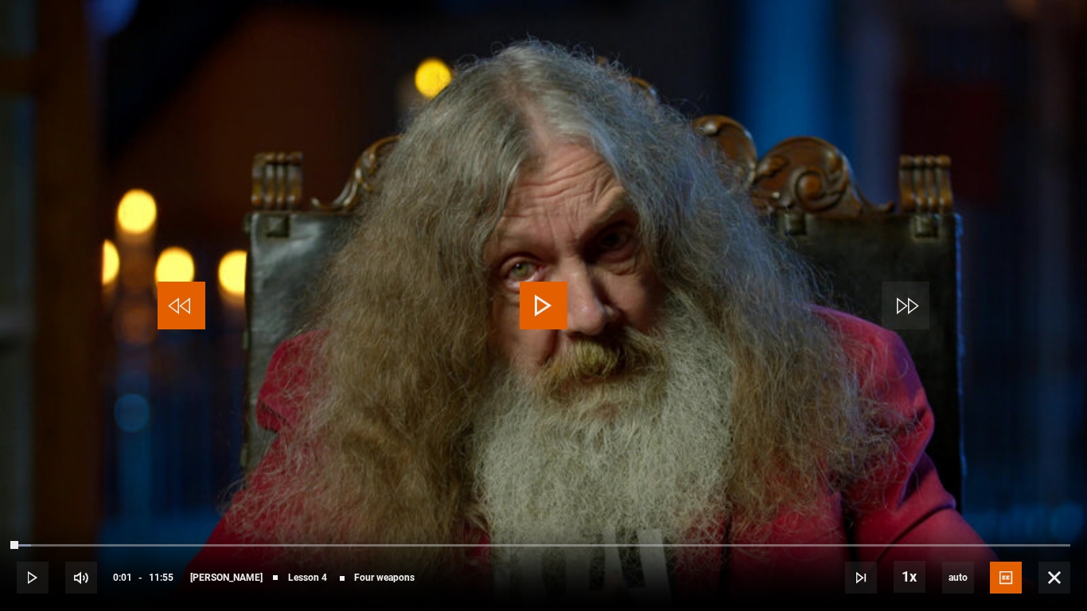
click at [176, 299] on span "Video Player" at bounding box center [182, 306] width 48 height 48
click at [544, 306] on span "Video Player" at bounding box center [544, 306] width 48 height 48
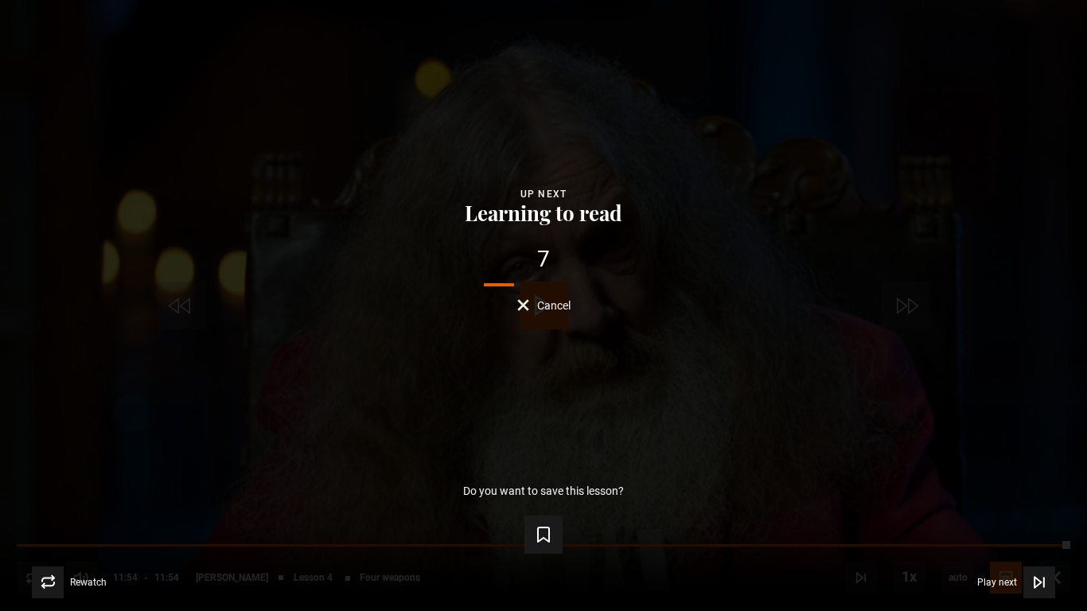
click at [549, 306] on span "Cancel" at bounding box center [553, 305] width 33 height 11
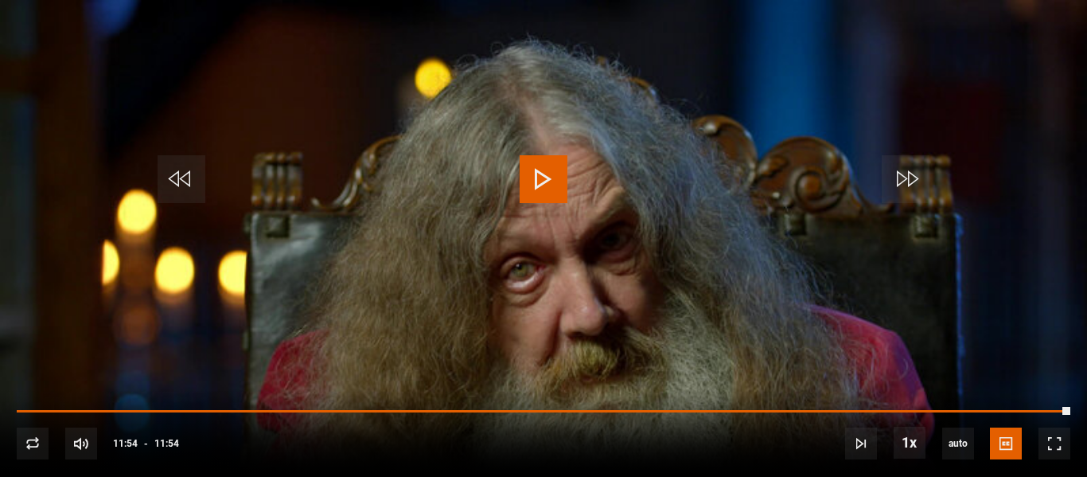
scroll to position [721, 0]
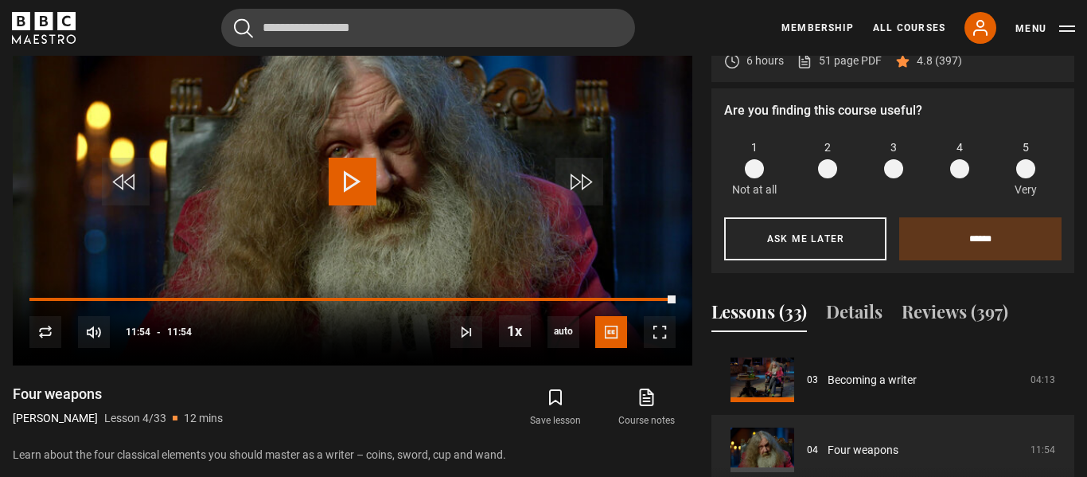
click at [50, 394] on h1 "Four weapons" at bounding box center [118, 393] width 210 height 19
copy div "Four weapons"
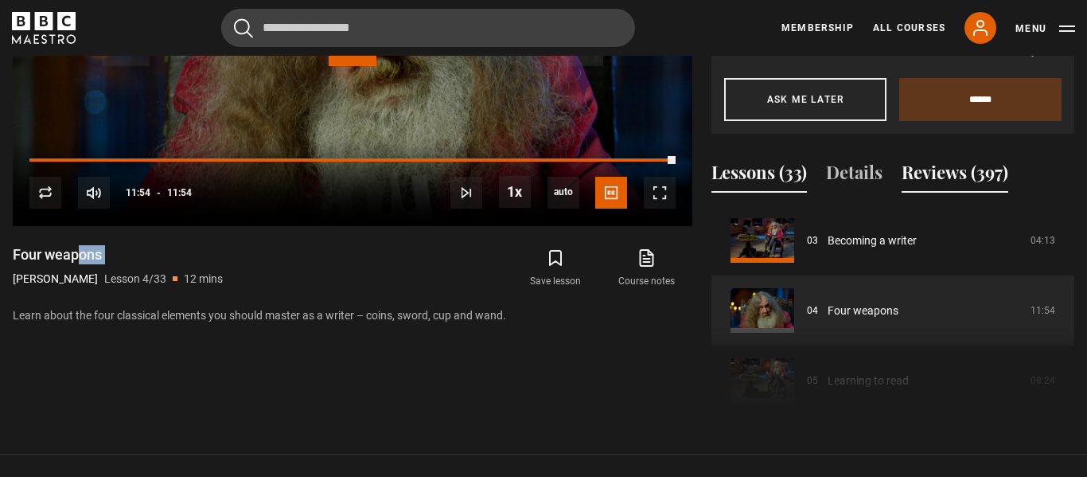
scroll to position [864, 0]
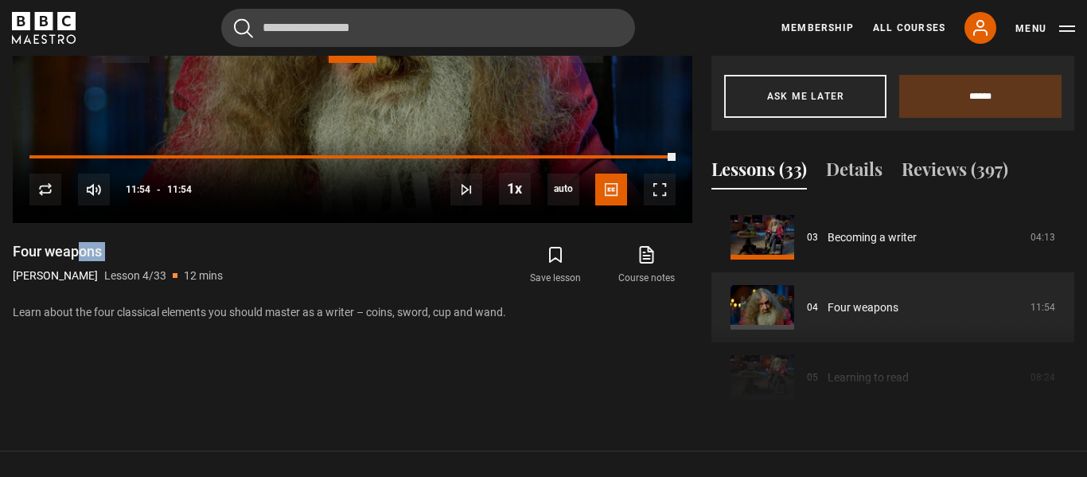
click at [856, 365] on div "Course trailer 01 Storytelling Introduction 06:56 02 Writing as enchantment 06:…" at bounding box center [893, 310] width 363 height 217
click at [839, 374] on div "Course trailer 01 Storytelling Introduction 06:56 02 Writing as enchantment 06:…" at bounding box center [893, 310] width 363 height 217
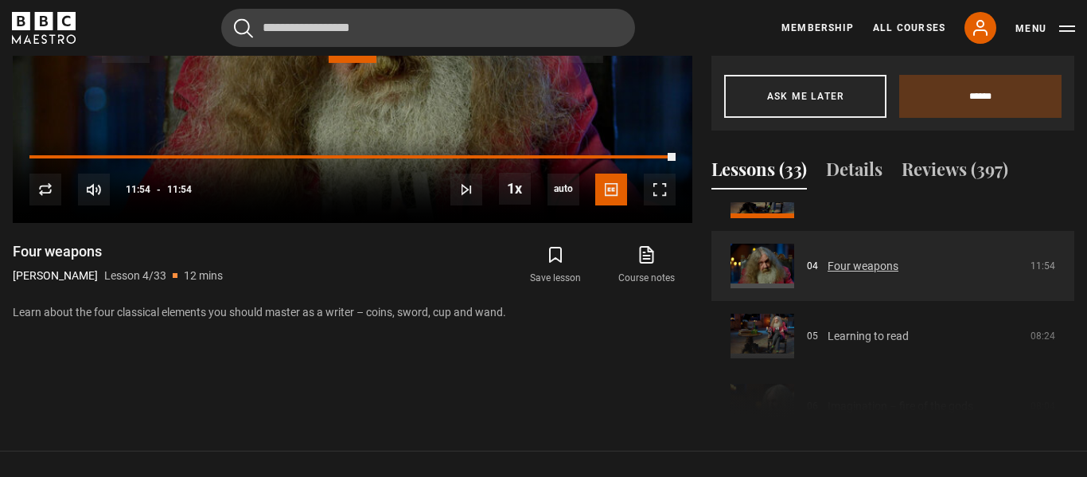
scroll to position [255, 0]
click at [868, 334] on div "Course trailer 01 Storytelling Introduction 06:56 02 Writing as enchantment 06:…" at bounding box center [893, 310] width 363 height 217
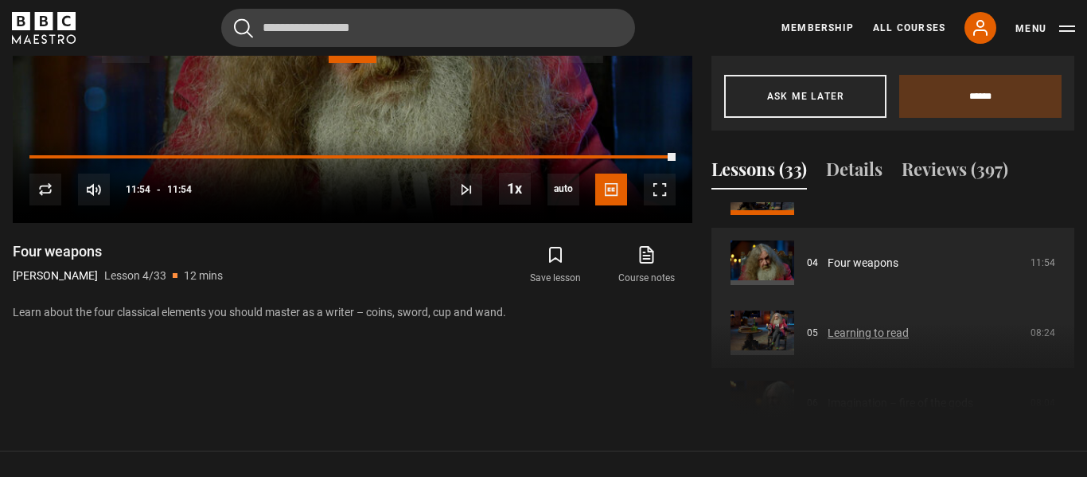
scroll to position [271, 0]
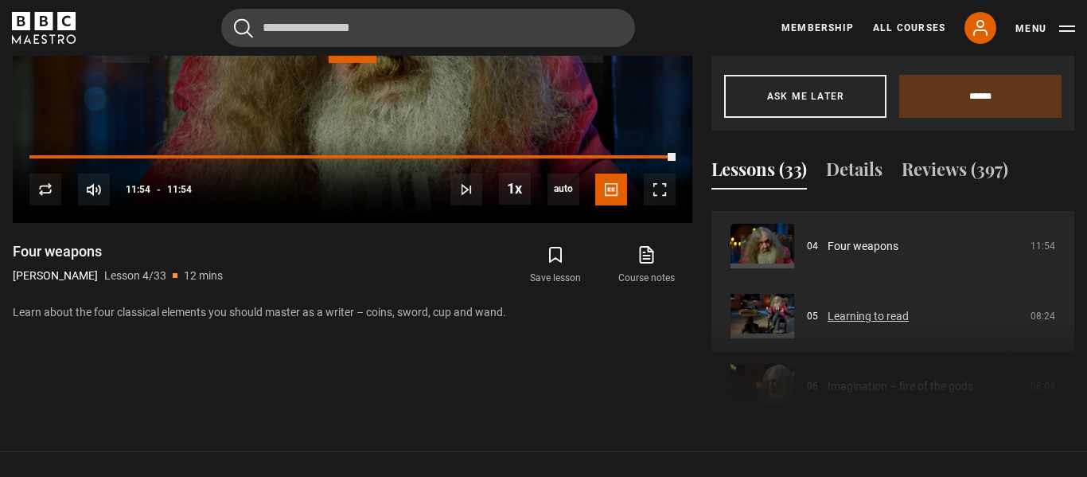
click at [884, 320] on link "Learning to read" at bounding box center [868, 316] width 81 height 17
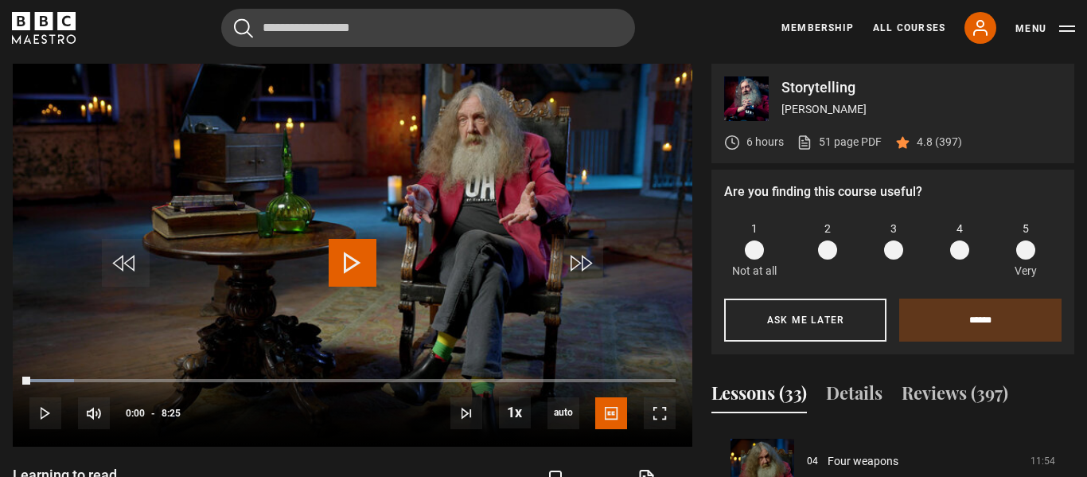
click at [1031, 252] on span at bounding box center [1025, 249] width 19 height 19
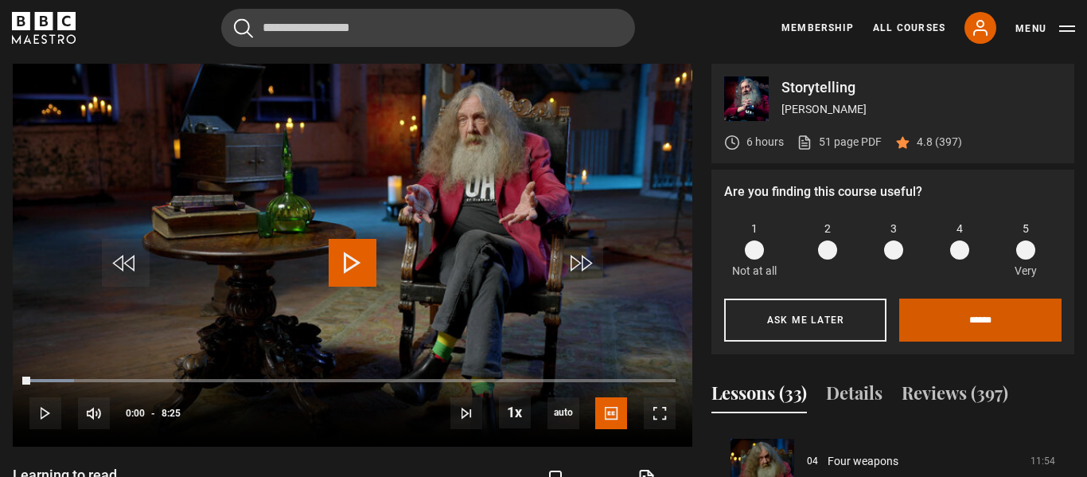
click at [968, 318] on input "******" at bounding box center [980, 319] width 162 height 43
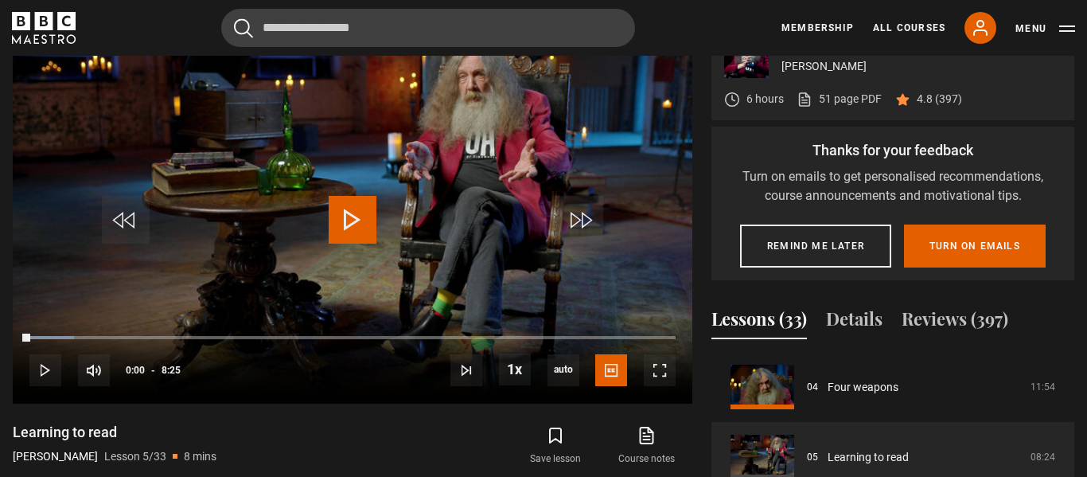
scroll to position [690, 0]
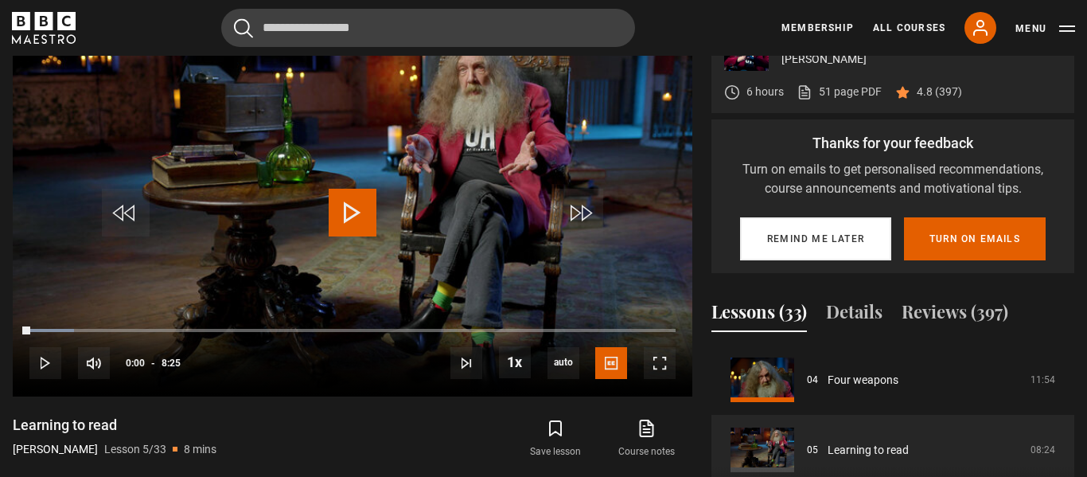
click at [856, 238] on button "Remind me later" at bounding box center [815, 238] width 151 height 43
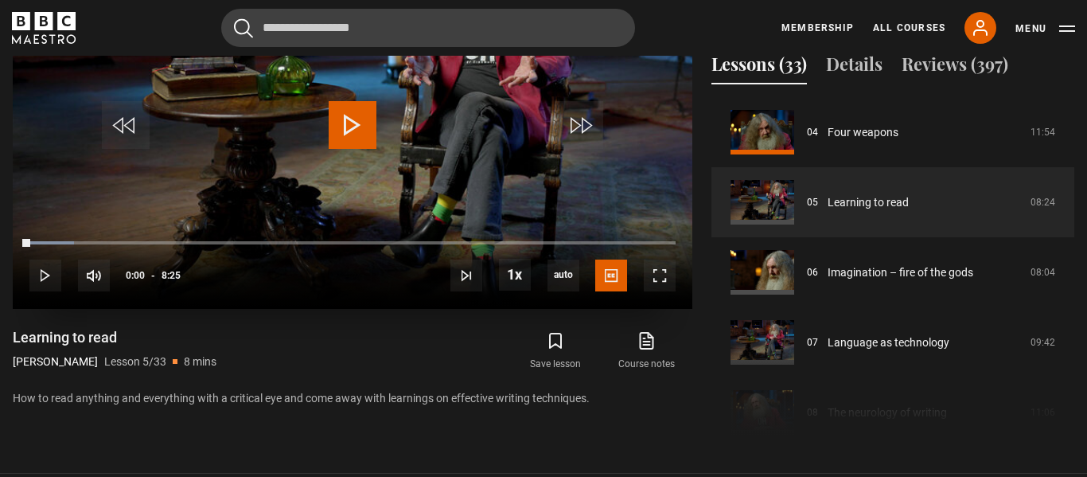
scroll to position [783, 0]
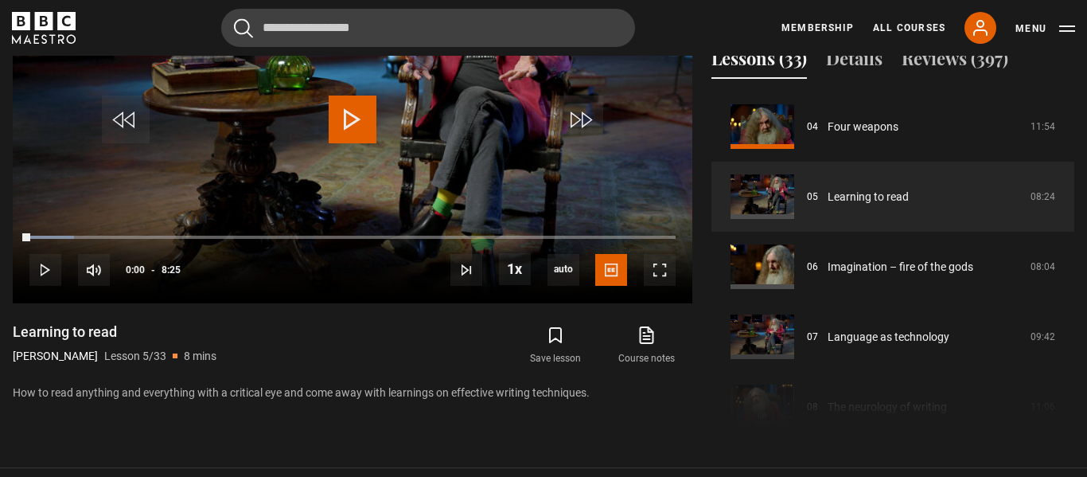
click at [75, 334] on h1 "Learning to read" at bounding box center [115, 331] width 204 height 19
copy div "Learning to read"
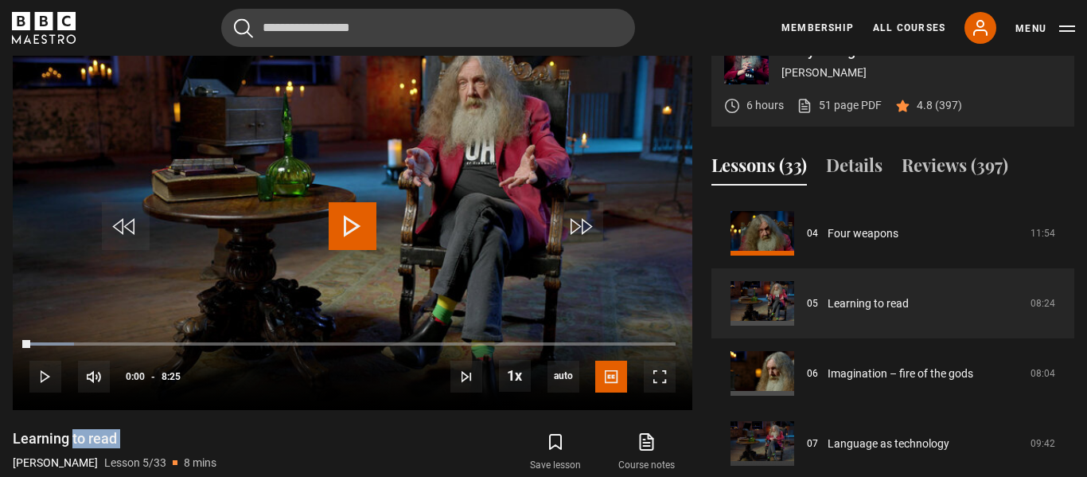
scroll to position [681, 0]
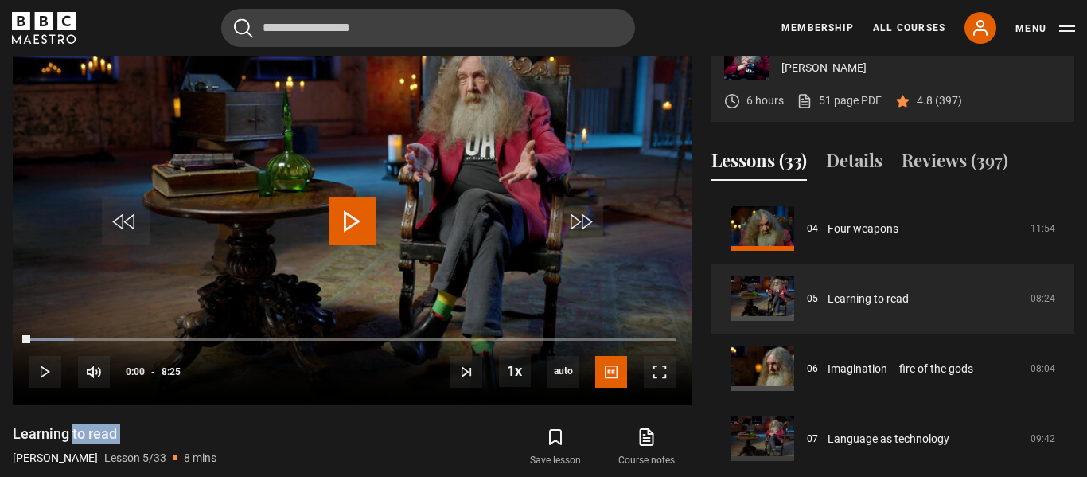
click at [122, 428] on h1 "Learning to read" at bounding box center [115, 433] width 204 height 19
click at [660, 373] on span "Video Player" at bounding box center [660, 372] width 32 height 32
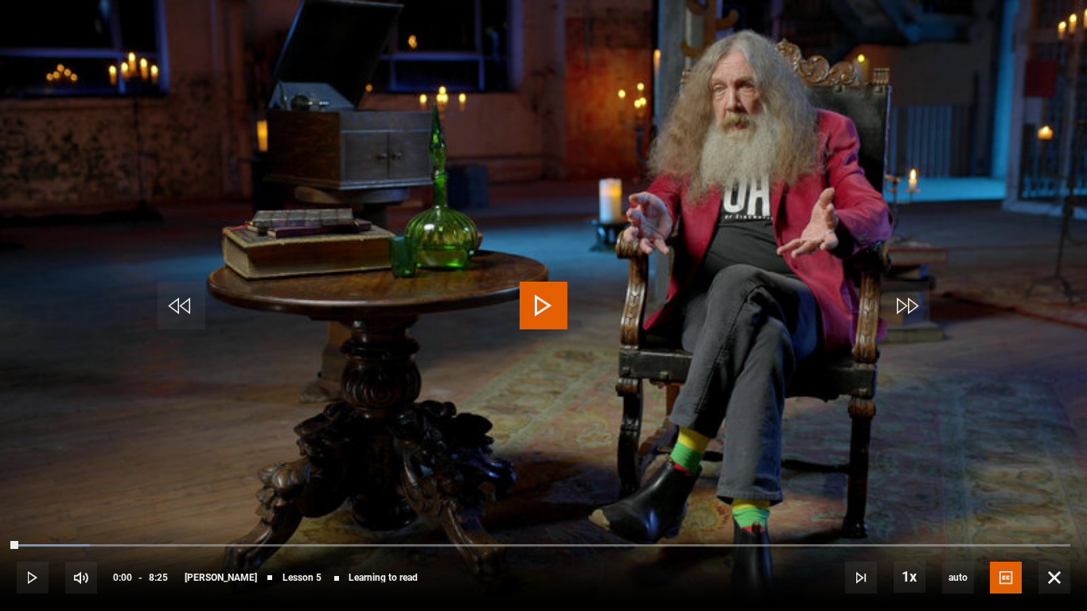
click at [551, 309] on span "Video Player" at bounding box center [544, 306] width 48 height 48
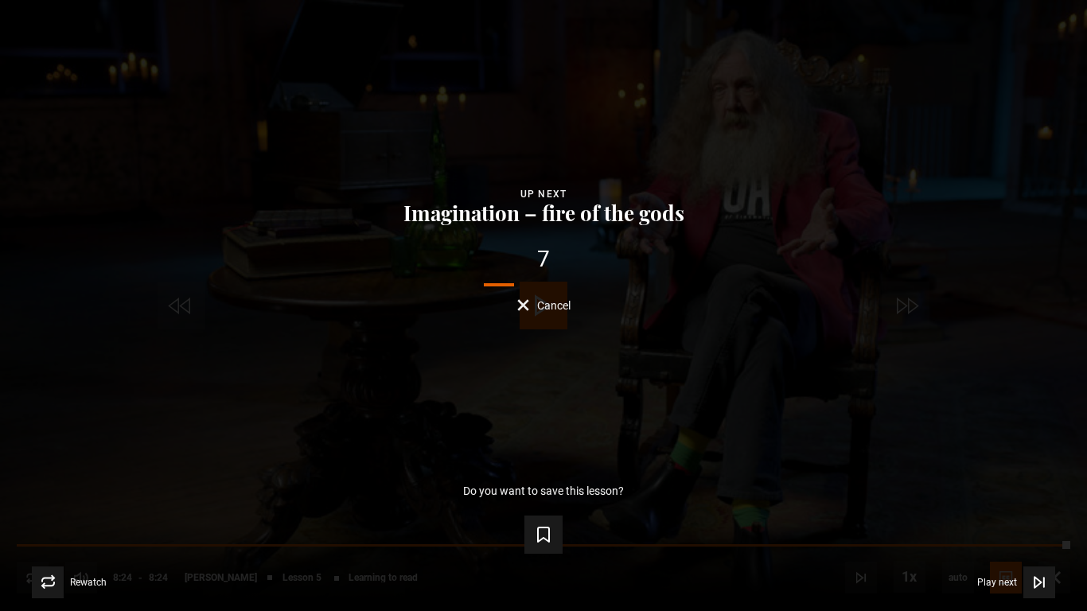
click at [538, 301] on span "Cancel" at bounding box center [553, 305] width 33 height 11
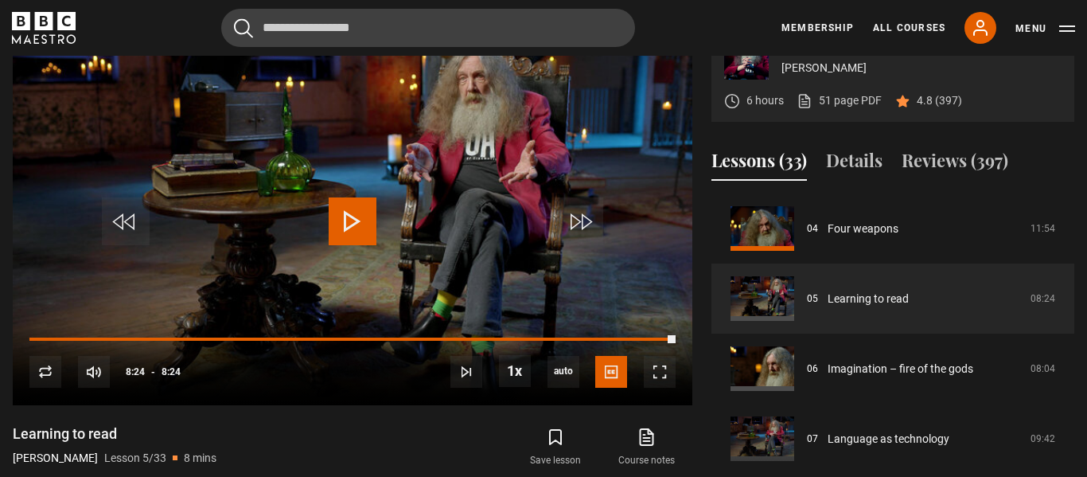
click at [81, 431] on h1 "Learning to read" at bounding box center [115, 433] width 204 height 19
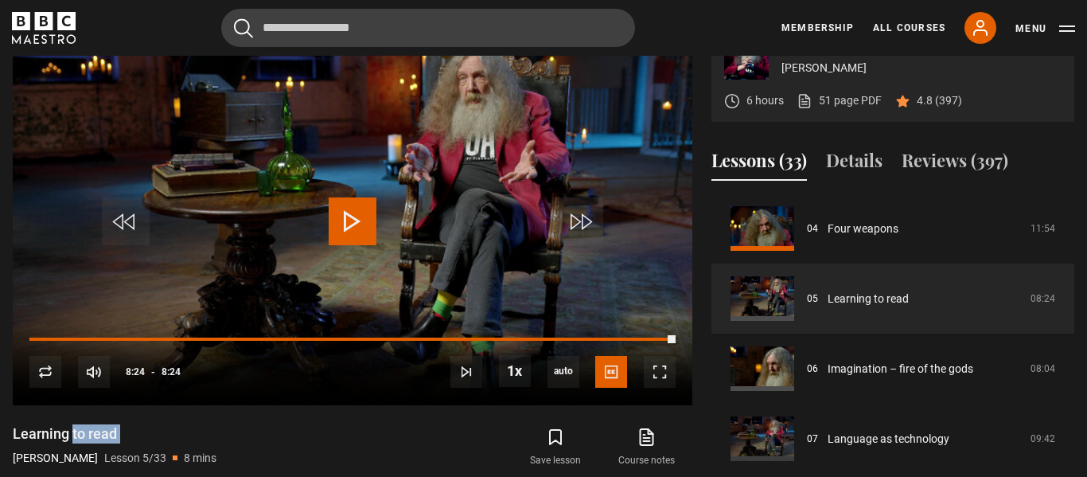
click at [81, 431] on h1 "Learning to read" at bounding box center [115, 433] width 204 height 19
click at [300, 455] on div "Learning to read [PERSON_NAME] Lesson 5/33 8 mins" at bounding box center [184, 447] width 343 height 46
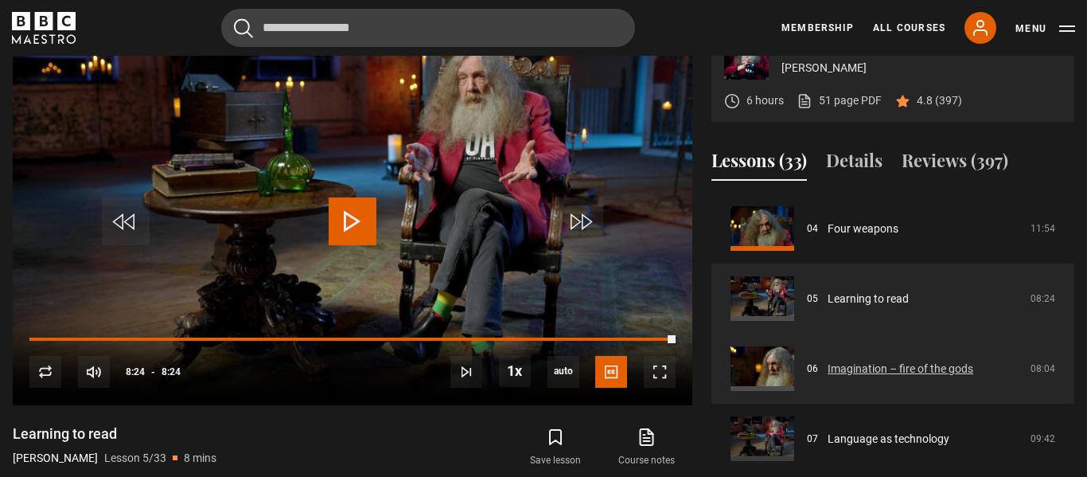
click at [918, 373] on link "Imagination – fire of the gods" at bounding box center [901, 369] width 146 height 17
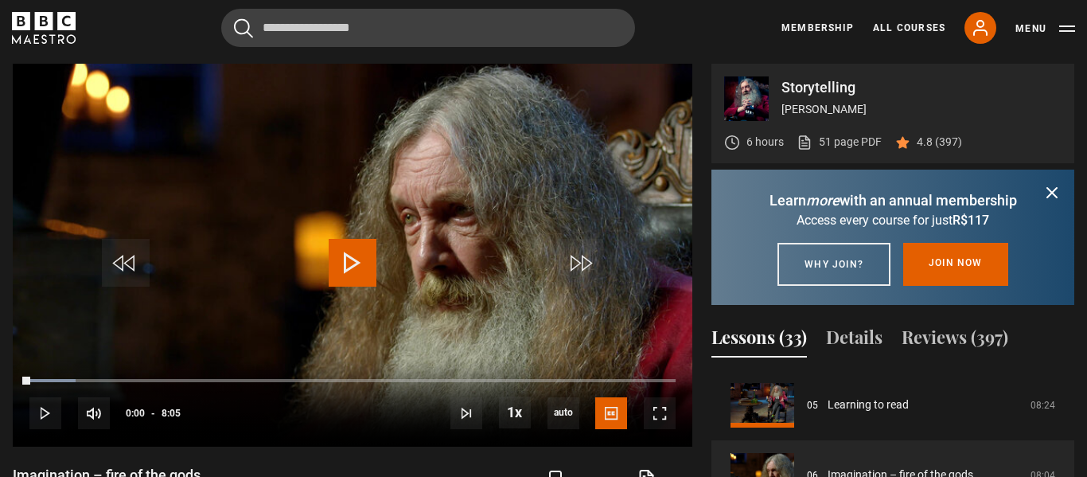
click at [1049, 187] on icon "submit" at bounding box center [1052, 192] width 19 height 19
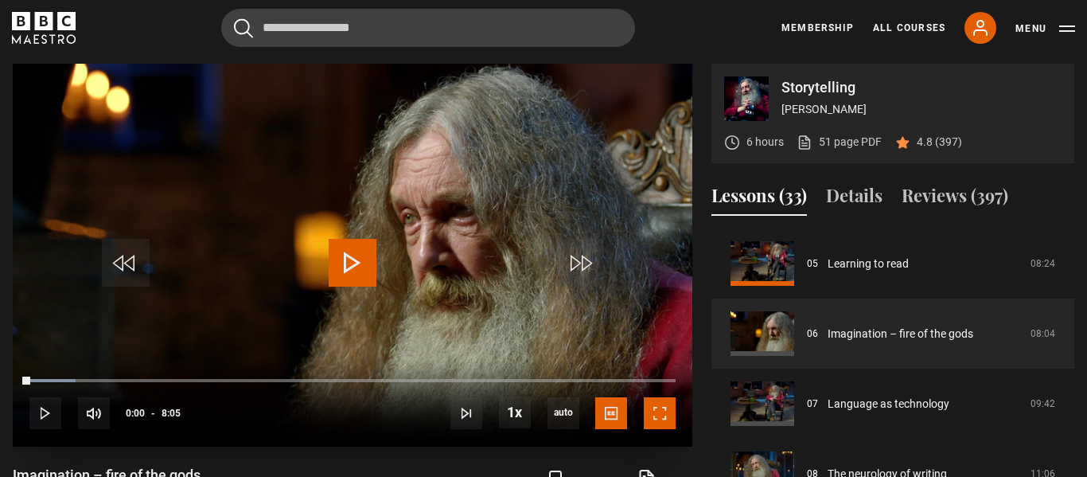
click at [661, 423] on span "Video Player" at bounding box center [660, 413] width 32 height 32
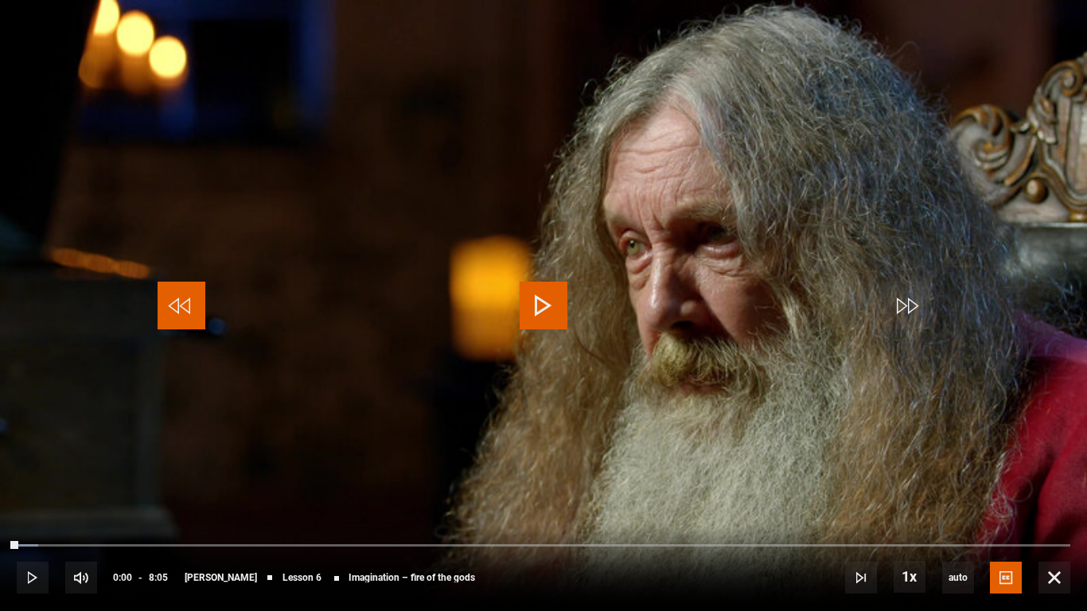
click at [174, 310] on span "Video Player" at bounding box center [182, 306] width 48 height 48
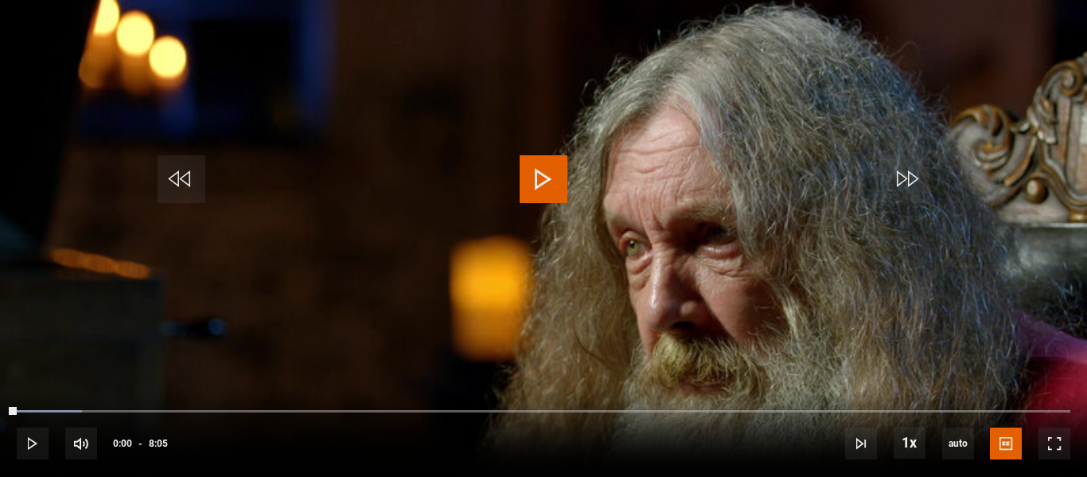
scroll to position [702, 0]
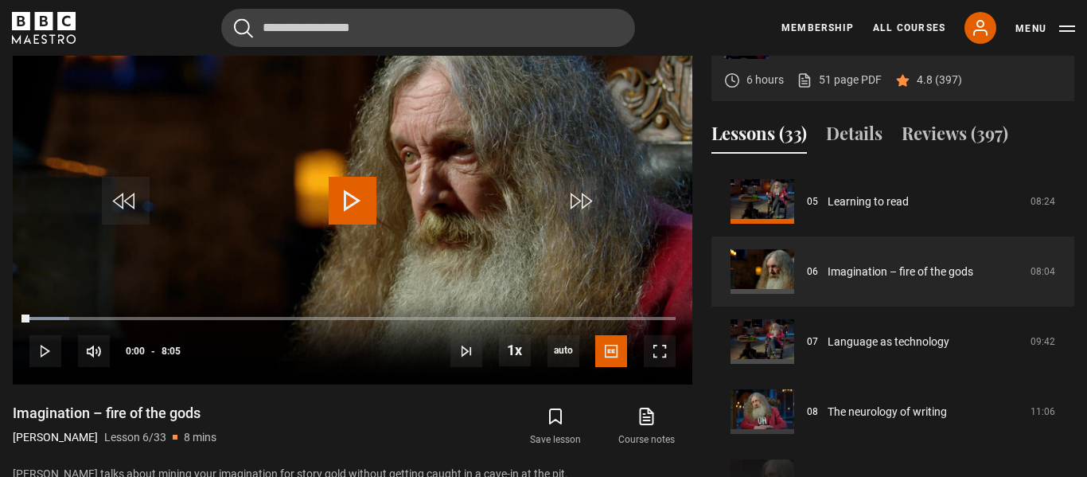
click at [158, 416] on h1 "Imagination – fire of the gods" at bounding box center [115, 413] width 204 height 19
copy div "Imagination – fire of the gods"
click at [395, 424] on div "Save lesson Course notes opens in new tab" at bounding box center [532, 427] width 321 height 46
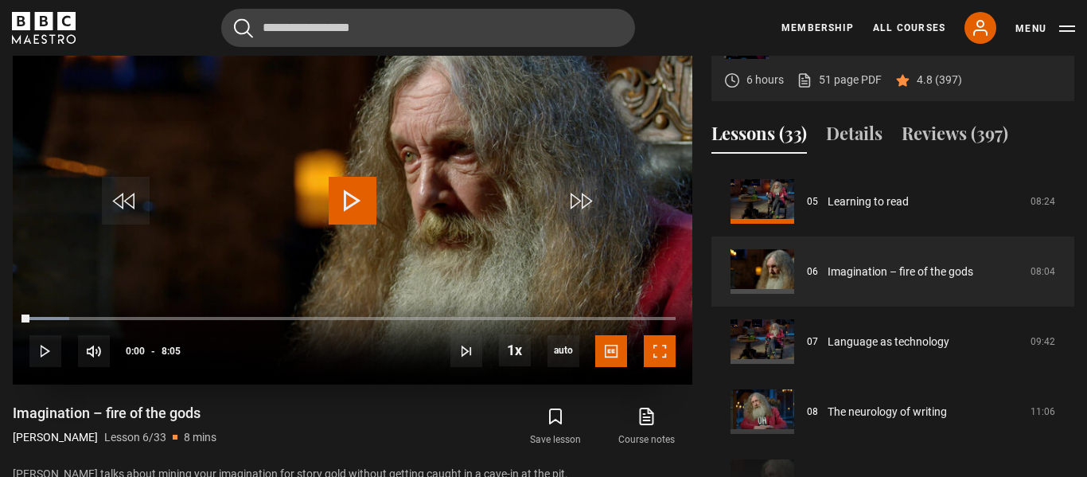
click at [665, 342] on span "Video Player" at bounding box center [660, 351] width 32 height 32
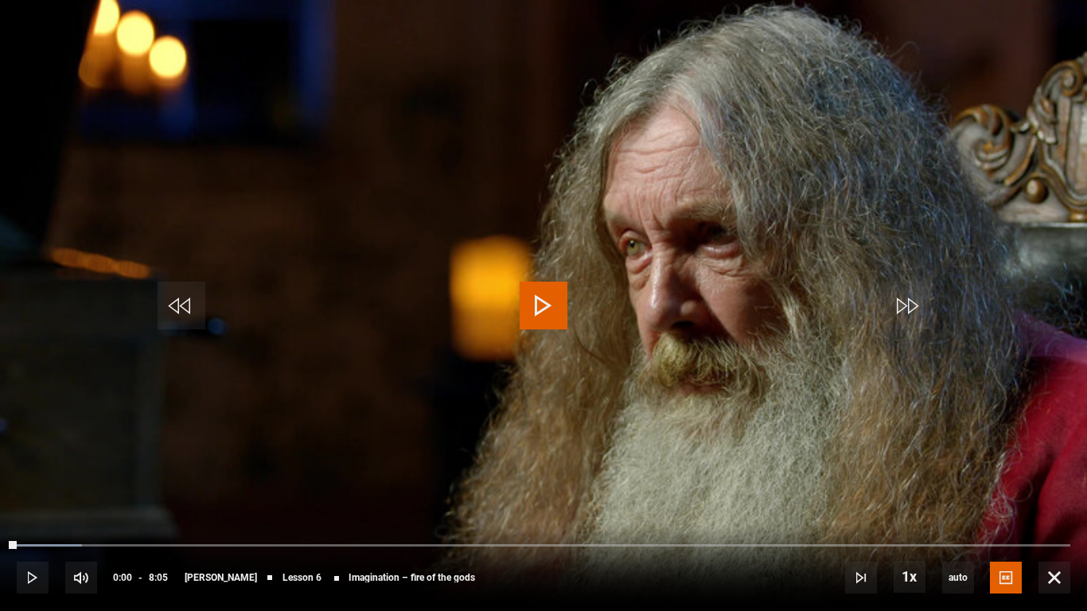
click at [542, 299] on span "Video Player" at bounding box center [544, 306] width 48 height 48
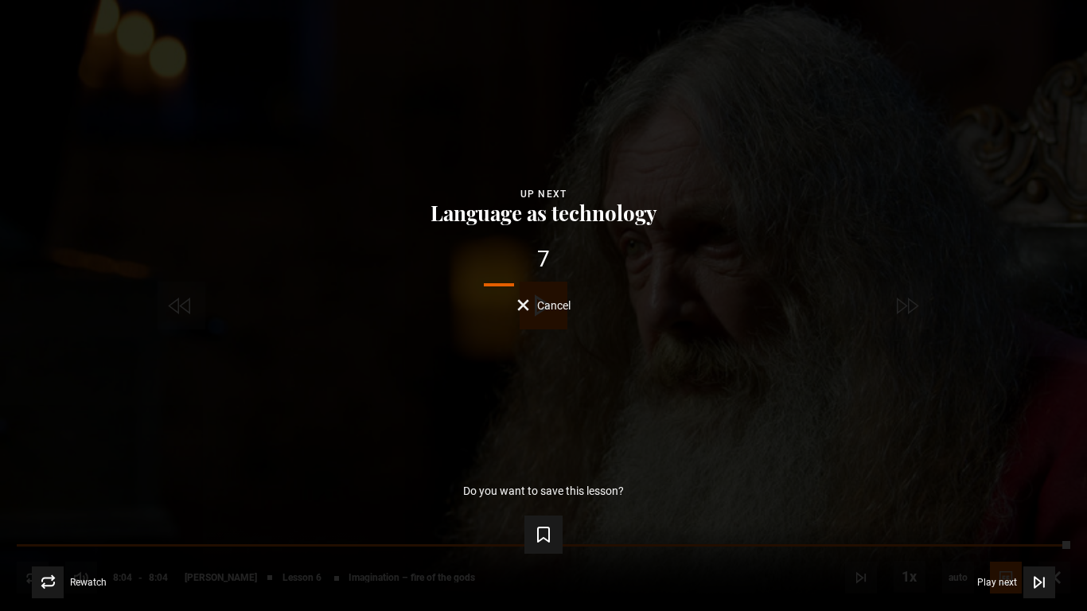
click at [548, 306] on span "Cancel" at bounding box center [553, 305] width 33 height 11
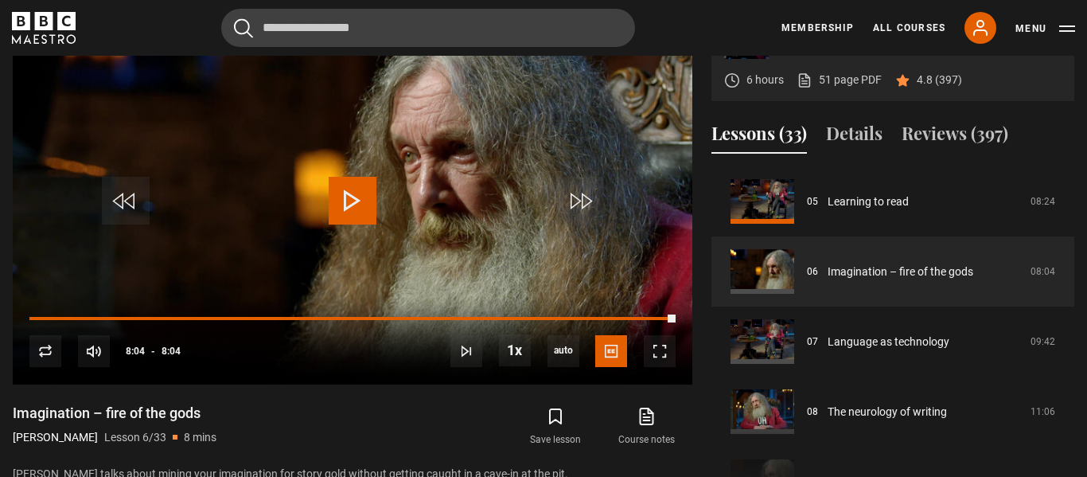
click at [176, 415] on h1 "Imagination – fire of the gods" at bounding box center [115, 413] width 204 height 19
copy div "Imagination – fire of the gods"
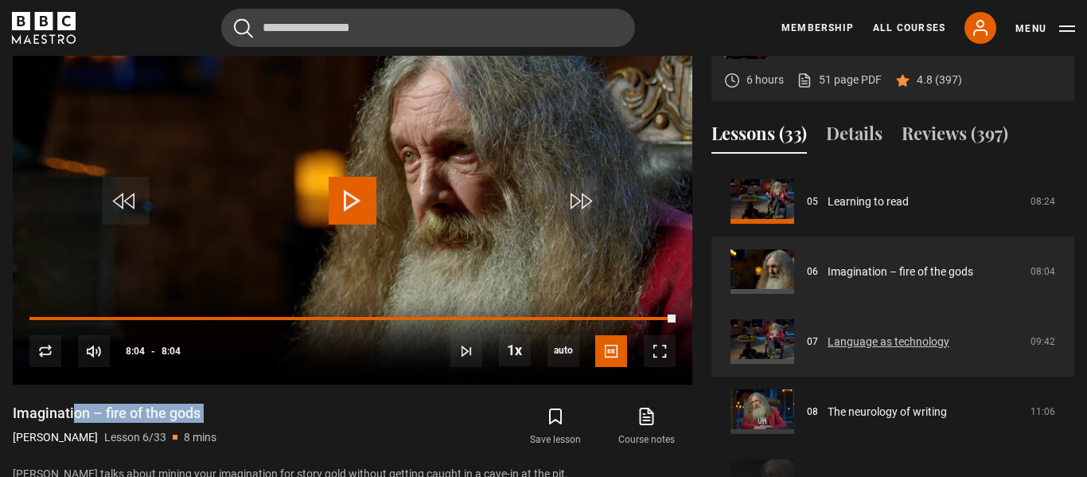
click at [875, 339] on link "Language as technology" at bounding box center [889, 342] width 122 height 17
